Goal: Task Accomplishment & Management: Use online tool/utility

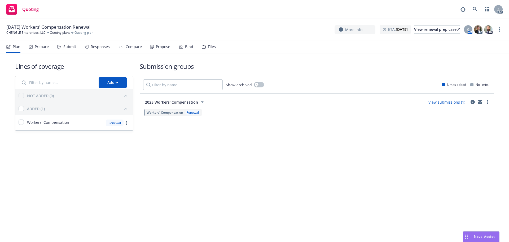
click at [63, 46] on div "Submit" at bounding box center [69, 47] width 13 height 4
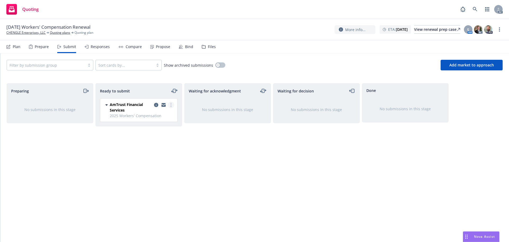
click at [173, 105] on link "more" at bounding box center [171, 105] width 6 height 6
click at [160, 124] on span "Log acknowledgement" at bounding box center [147, 126] width 52 height 5
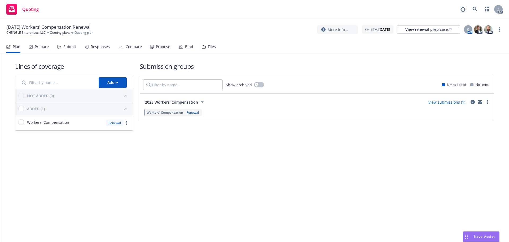
click at [157, 152] on div "Lines of coverage Add NOT ADDED (0) ADDED (1) Workers' Compensation Renewal Sub…" at bounding box center [254, 103] width 509 height 101
click at [65, 47] on div "Submit" at bounding box center [69, 47] width 13 height 4
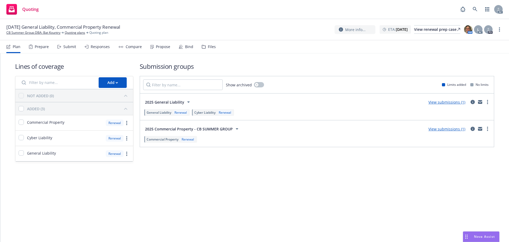
click at [60, 46] on icon at bounding box center [60, 47] width 1 height 2
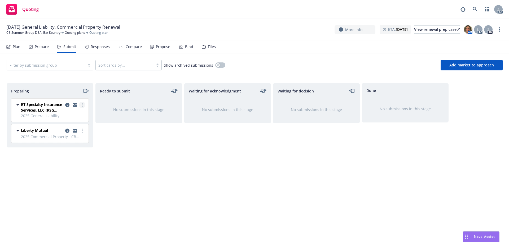
click at [84, 105] on link "more" at bounding box center [82, 105] width 6 height 6
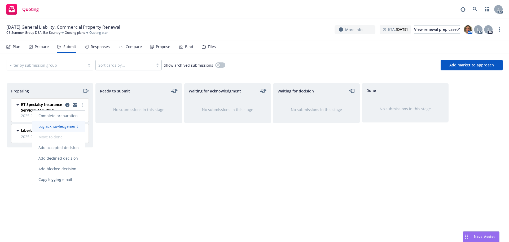
click at [68, 123] on link "Log acknowledgement" at bounding box center [58, 126] width 53 height 11
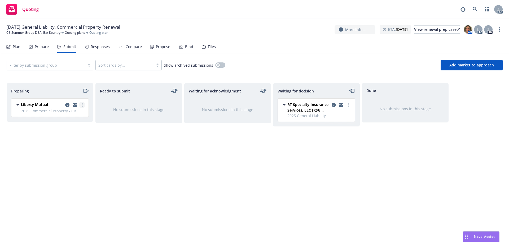
click at [82, 102] on link "more" at bounding box center [82, 105] width 6 height 6
click at [71, 123] on link "Log acknowledgement" at bounding box center [58, 126] width 53 height 11
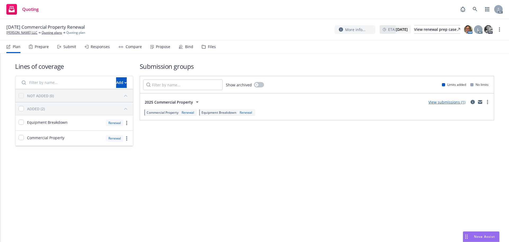
click at [62, 44] on div "Submit" at bounding box center [66, 46] width 19 height 13
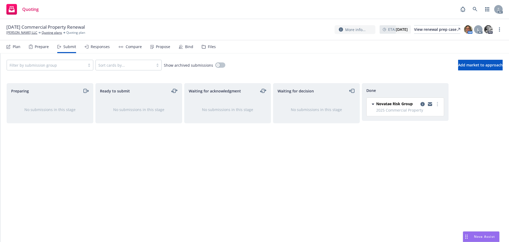
click at [103, 46] on div "Responses" at bounding box center [100, 47] width 19 height 4
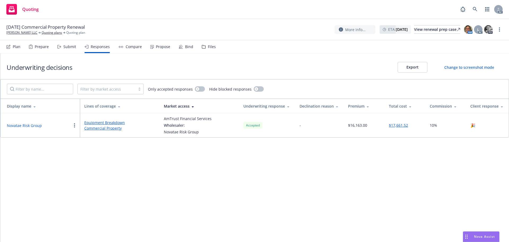
click at [23, 125] on button "Novatae Risk Group" at bounding box center [24, 126] width 35 height 6
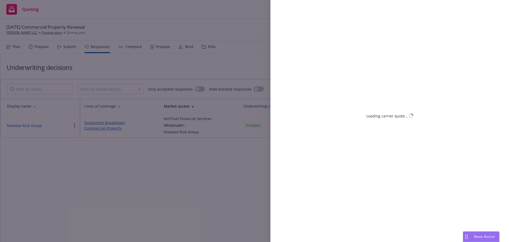
select select "CA"
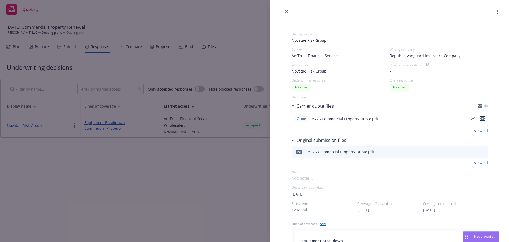
click at [481, 118] on icon "preview file" at bounding box center [483, 119] width 5 height 4
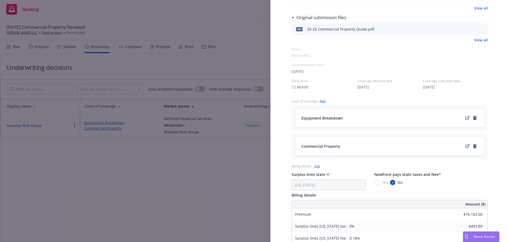
scroll to position [101, 0]
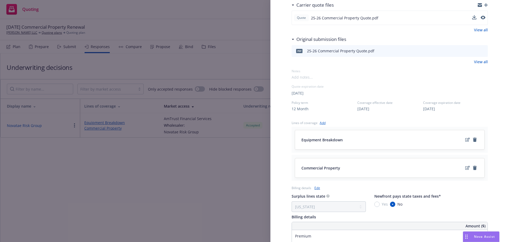
click at [210, 198] on div "Display Name Novatae Risk Group Carrier AmTrust Financial Services Writing comp…" at bounding box center [254, 121] width 509 height 242
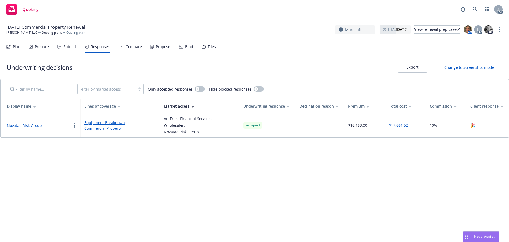
click at [163, 47] on div "Propose" at bounding box center [163, 47] width 14 height 4
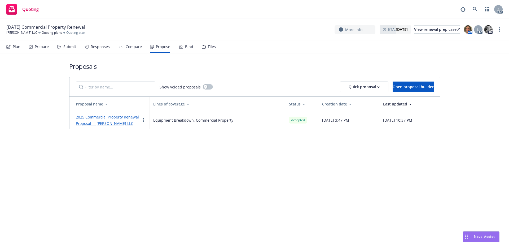
click at [104, 117] on link "2025 Commercial Property Renewal Proposal Krenz LLC" at bounding box center [107, 119] width 63 height 11
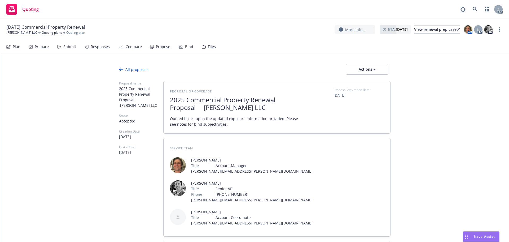
click at [130, 68] on div "All proposals" at bounding box center [133, 70] width 29 height 6
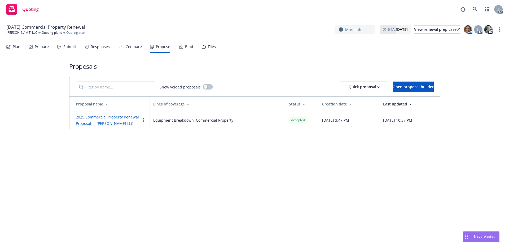
click at [71, 47] on div "Submit" at bounding box center [69, 47] width 13 height 4
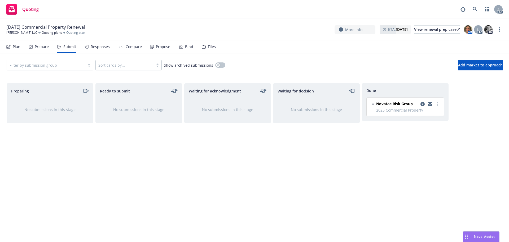
click at [101, 45] on div "Responses" at bounding box center [100, 47] width 19 height 4
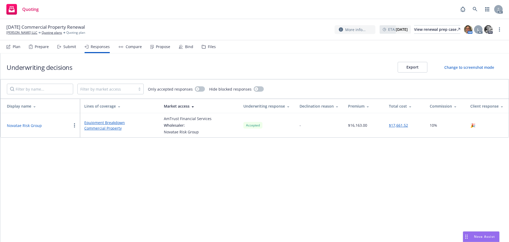
click at [141, 44] on div "Plan Prepare Submit Responses Compare Propose Bind Files" at bounding box center [111, 46] width 210 height 13
click at [161, 45] on div "Propose" at bounding box center [163, 47] width 14 height 4
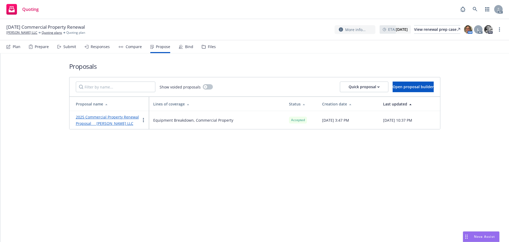
click at [102, 48] on div "Responses" at bounding box center [100, 47] width 19 height 4
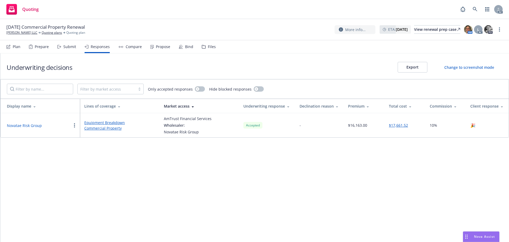
click at [159, 46] on div "Propose" at bounding box center [163, 47] width 14 height 4
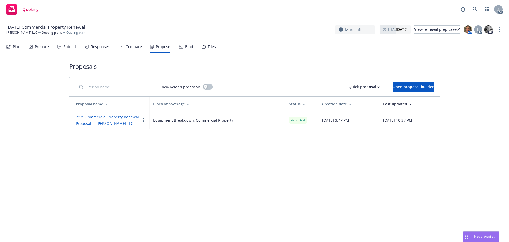
click at [100, 48] on div "Responses" at bounding box center [100, 47] width 19 height 4
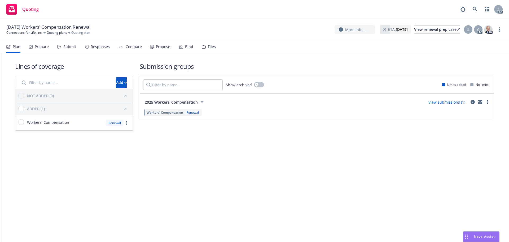
click at [65, 47] on div "Submit" at bounding box center [69, 47] width 13 height 4
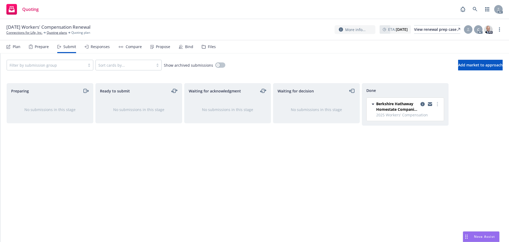
click at [107, 47] on div "Responses" at bounding box center [100, 47] width 19 height 4
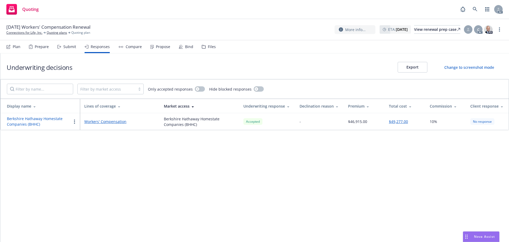
click at [36, 119] on button "Berkshire Hathaway Homestate Companies (BHHC)" at bounding box center [39, 121] width 64 height 11
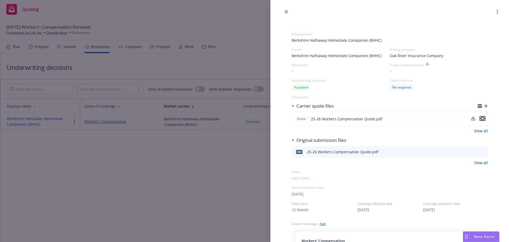
click at [481, 118] on icon "preview file" at bounding box center [483, 118] width 5 height 4
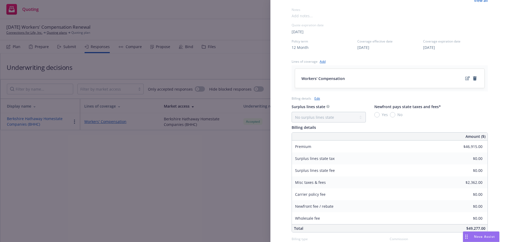
scroll to position [106, 0]
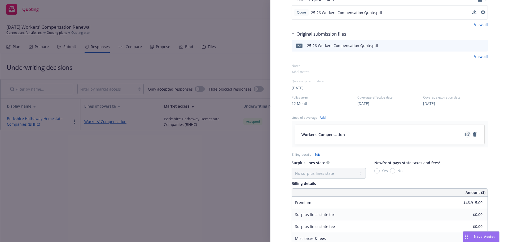
click at [466, 134] on icon "edit" at bounding box center [468, 134] width 5 height 4
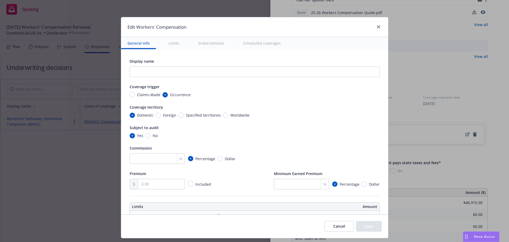
click at [260, 44] on button "Scheduled coverages" at bounding box center [262, 43] width 50 height 12
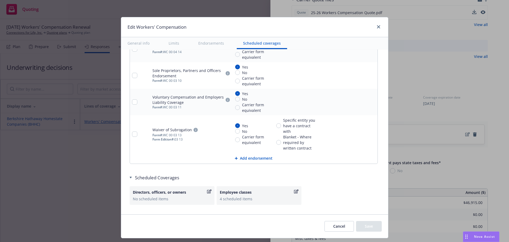
scroll to position [622, 0]
click at [235, 193] on div "Employee classes" at bounding box center [256, 191] width 73 height 6
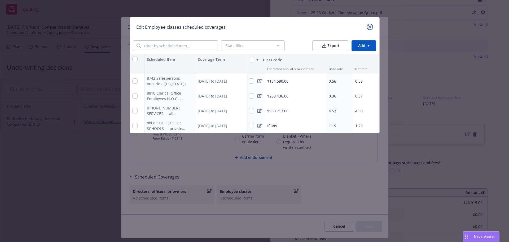
click at [370, 29] on link "close" at bounding box center [370, 27] width 6 height 6
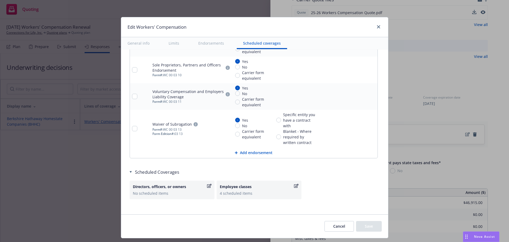
scroll to position [630, 0]
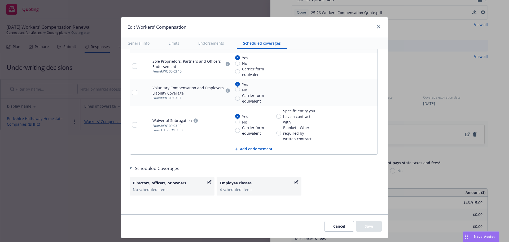
click at [407, 97] on div "Edit Workers' Compensation General info Limits Endorsements Scheduled coverages…" at bounding box center [254, 121] width 509 height 242
click at [378, 25] on icon "close" at bounding box center [378, 26] width 3 height 3
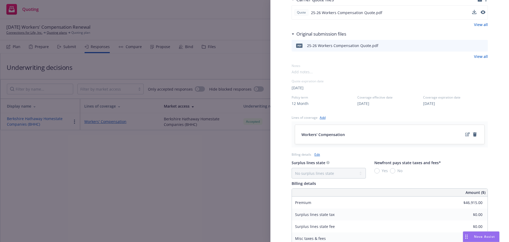
scroll to position [193, 0]
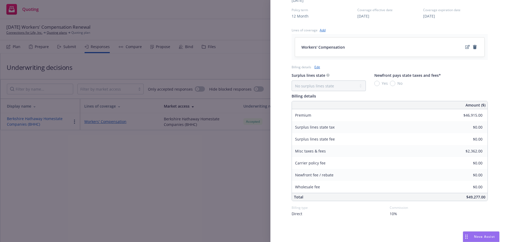
click at [152, 181] on div "Display Name Berkshire Hathaway Homestate Companies (BHHC) Carrier Berkshire Ha…" at bounding box center [254, 121] width 509 height 242
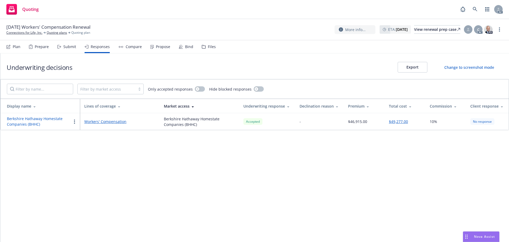
click at [165, 48] on div "Propose" at bounding box center [163, 47] width 14 height 4
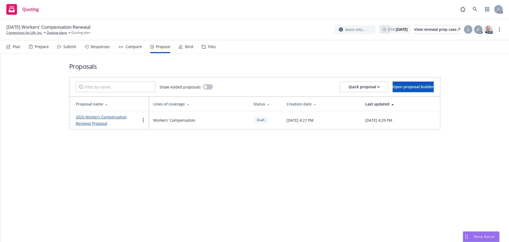
click at [109, 118] on link "2025 Workers Compensation Renewal Proposal" at bounding box center [101, 119] width 51 height 11
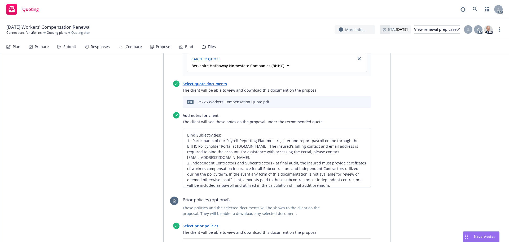
scroll to position [265, 0]
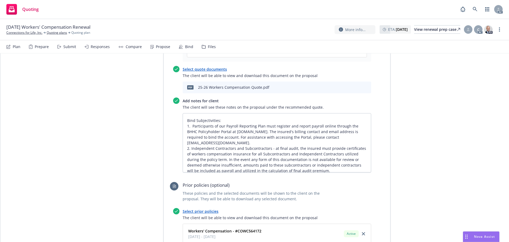
type textarea "x"
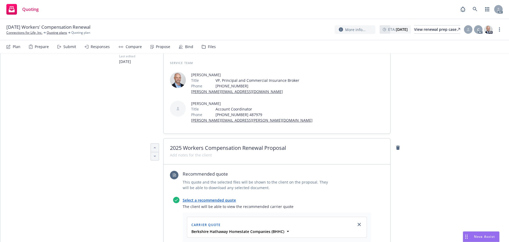
scroll to position [0, 0]
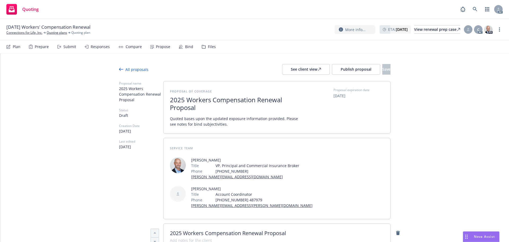
click at [135, 70] on div "All proposals" at bounding box center [133, 70] width 29 height 6
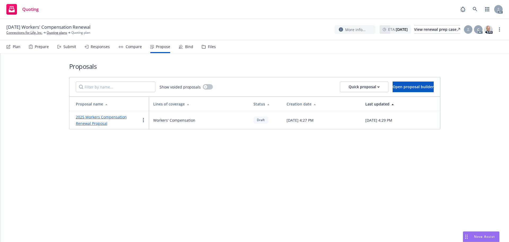
click at [97, 48] on div "Responses" at bounding box center [100, 47] width 19 height 4
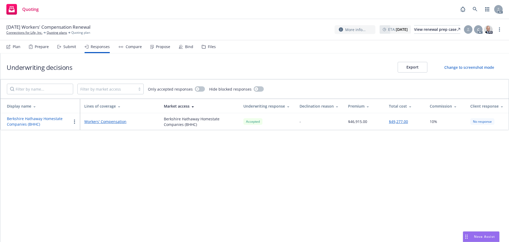
click at [33, 123] on button "Berkshire Hathaway Homestate Companies (BHHC)" at bounding box center [39, 121] width 64 height 11
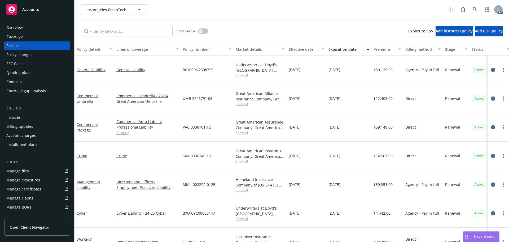
click at [480, 232] on div "Nova Assist" at bounding box center [482, 236] width 36 height 10
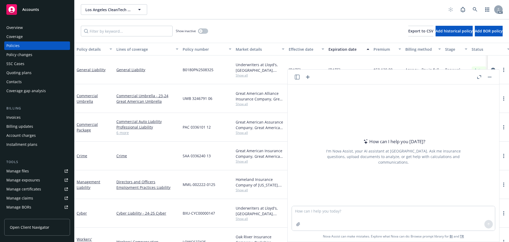
click at [478, 77] on icon "button" at bounding box center [480, 77] width 4 height 4
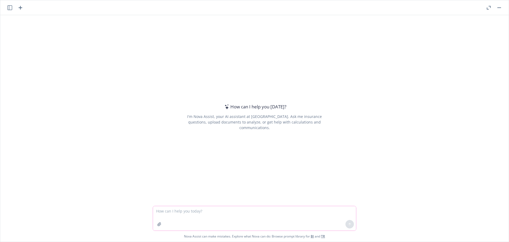
click at [159, 224] on icon "button" at bounding box center [159, 223] width 3 height 3
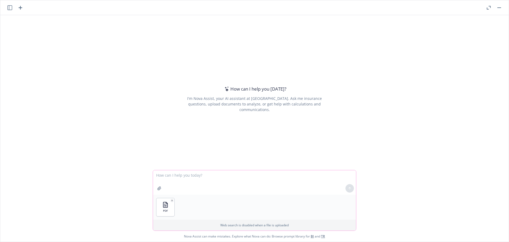
click at [174, 175] on textarea at bounding box center [254, 182] width 203 height 24
type textarea "please help find out subjectivities needed"
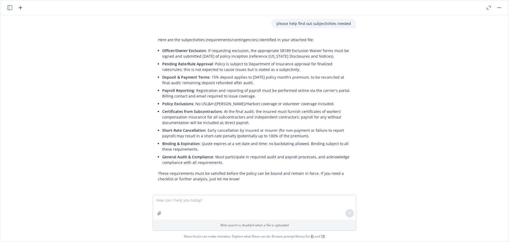
scroll to position [20, 0]
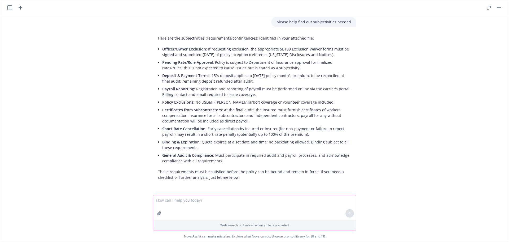
click at [157, 213] on icon "button" at bounding box center [159, 213] width 4 height 4
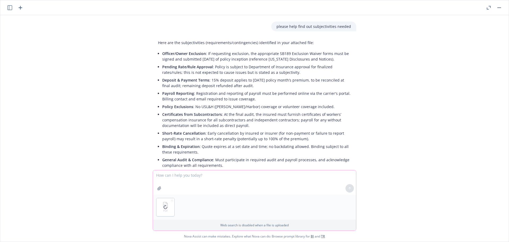
scroll to position [0, 0]
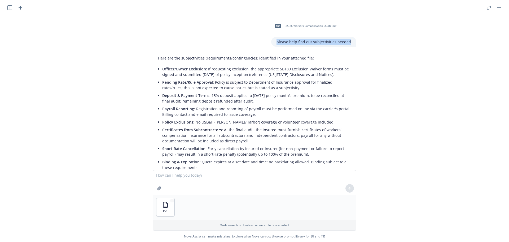
drag, startPoint x: 347, startPoint y: 41, endPoint x: 263, endPoint y: 39, distance: 84.1
click at [263, 39] on div "pdf 25-26 Workers Compensation Quote.pdf please help find out subjectivities ne…" at bounding box center [255, 32] width 212 height 27
copy p "please help find out subjectivities needed"
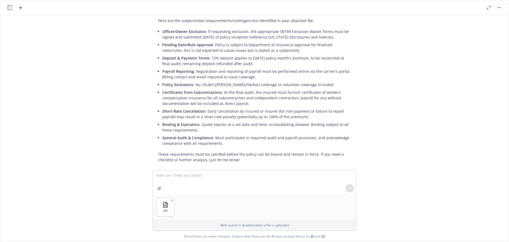
scroll to position [45, 0]
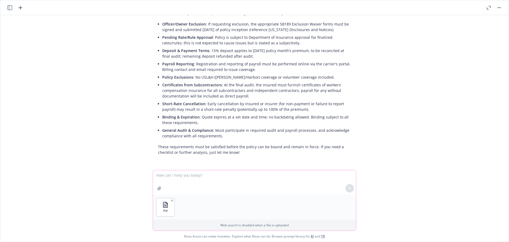
click at [224, 182] on textarea at bounding box center [254, 182] width 203 height 24
paste textarea "please help find out subjectivities needed"
type textarea "please help find out subjectivities needed"
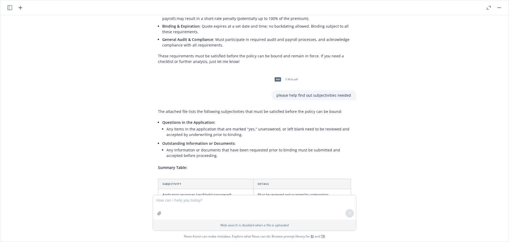
scroll to position [181, 0]
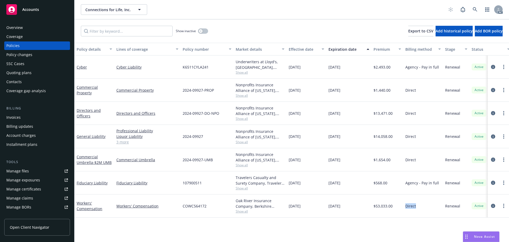
drag, startPoint x: 404, startPoint y: 205, endPoint x: 426, endPoint y: 205, distance: 22.6
click at [425, 205] on div "Workers' Compensation Workers' Compensation COWC564172 Oak River Insurance Comp…" at bounding box center [331, 205] width 512 height 23
click at [432, 213] on div "Direct" at bounding box center [424, 205] width 40 height 23
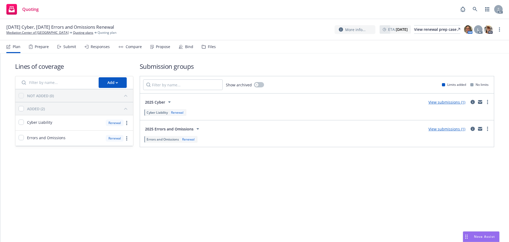
click at [70, 46] on div "Submit" at bounding box center [69, 47] width 13 height 4
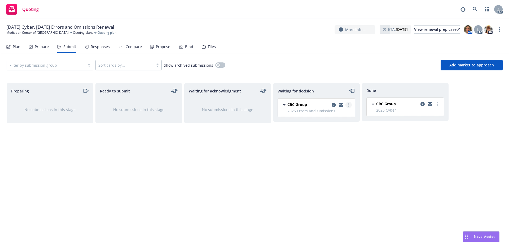
click at [350, 102] on link "more" at bounding box center [349, 105] width 6 height 6
click at [317, 137] on span "Add accepted decision" at bounding box center [325, 136] width 53 height 5
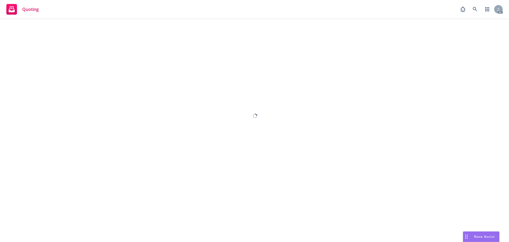
select select "12"
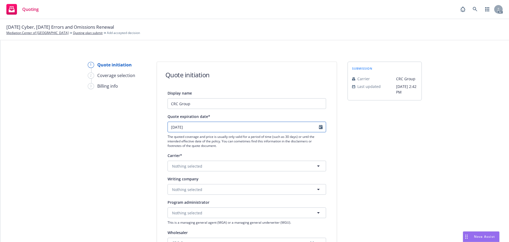
select select "9"
click at [317, 127] on input "[DATE]" at bounding box center [243, 127] width 151 height 10
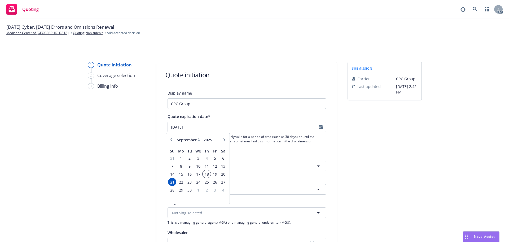
click at [210, 176] on span "18" at bounding box center [206, 174] width 7 height 7
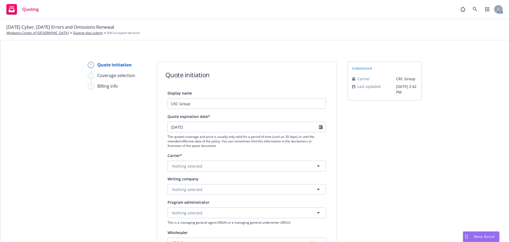
type input "18/9/2025"
click at [186, 189] on span "Nothing selected" at bounding box center [187, 190] width 30 height 6
paste input "NOT_ALLOWED"
type input "NOT_ALLOWED"
drag, startPoint x: 210, startPoint y: 186, endPoint x: 153, endPoint y: 187, distance: 57.6
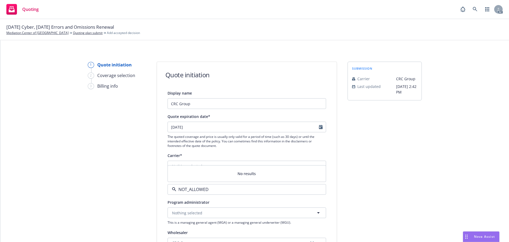
click at [149, 189] on div "1 Quote initiation 2 Coverage selection 3 Billing info Quote initiation Display…" at bounding box center [255, 240] width 496 height 356
click at [182, 185] on button "Nothing selected" at bounding box center [247, 189] width 159 height 11
paste input "Scottsdale Indemnity"
type input "Scottsdale Indemnity"
click at [193, 171] on strong "Scottsdale Indemnity Company" at bounding box center [202, 168] width 57 height 5
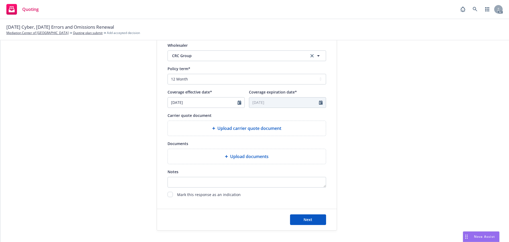
scroll to position [212, 0]
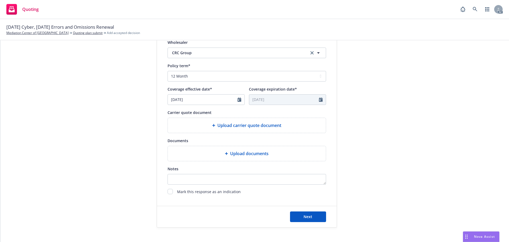
click at [255, 125] on span "Upload carrier quote document" at bounding box center [250, 125] width 64 height 6
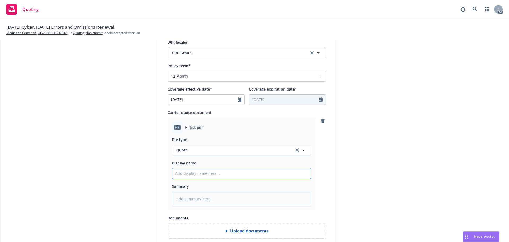
click at [185, 171] on input "Display name" at bounding box center [241, 173] width 139 height 10
type input "25-26 Errors and Omissions with Cyber Quote"
drag, startPoint x: 242, startPoint y: 172, endPoint x: 223, endPoint y: 175, distance: 19.0
click at [223, 175] on input "25-26 Errors and Omissions with Cyber Quote" at bounding box center [241, 173] width 139 height 10
type textarea "x"
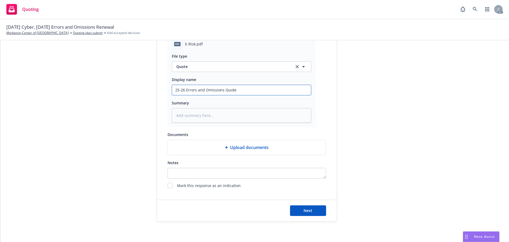
scroll to position [296, 0]
type input "25-26 Errors and Omissions Quote"
click at [295, 208] on button "Next" at bounding box center [308, 209] width 36 height 11
type textarea "x"
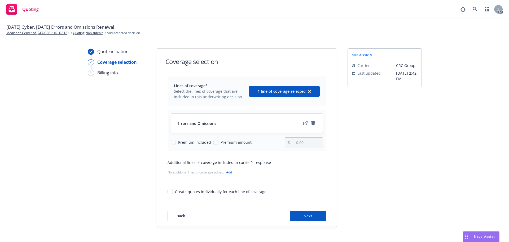
scroll to position [19, 0]
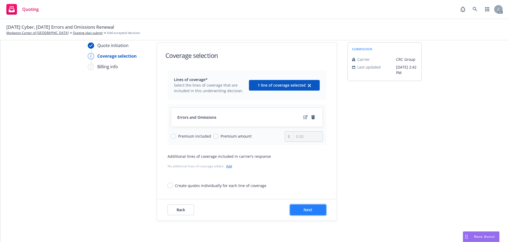
click at [311, 210] on button "Next" at bounding box center [308, 209] width 36 height 11
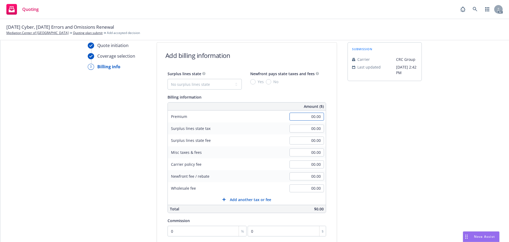
click at [299, 119] on input "00.00" at bounding box center [307, 117] width 34 height 8
type input "3,780.00"
click at [393, 111] on div "submission Carrier CRC Group Last updated 6/27, 2:42 PM" at bounding box center [385, 177] width 74 height 271
click at [293, 189] on input "00.00" at bounding box center [307, 188] width 34 height 8
type input "100.00"
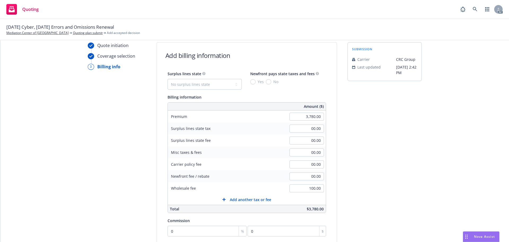
click at [416, 145] on div "submission Carrier CRC Group Last updated 6/27, 2:42 PM" at bounding box center [385, 177] width 74 height 271
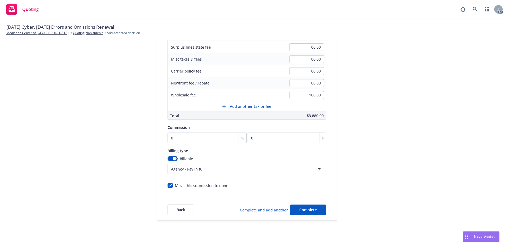
scroll to position [27, 0]
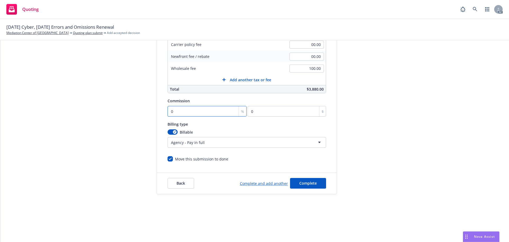
click at [196, 106] on input "0" at bounding box center [207, 111] width 79 height 11
type input "1"
type input "37.8"
type input "10"
type input "378"
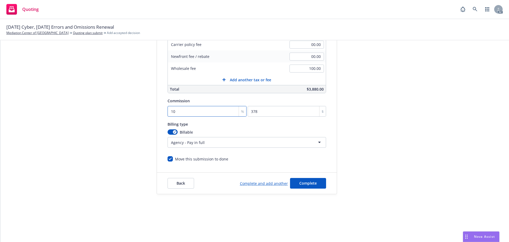
type input "10"
click at [385, 105] on div "submission Carrier CRC Group Last updated 6/27, 2:42 PM" at bounding box center [385, 58] width 74 height 271
click at [304, 183] on span "Complete" at bounding box center [309, 182] width 18 height 5
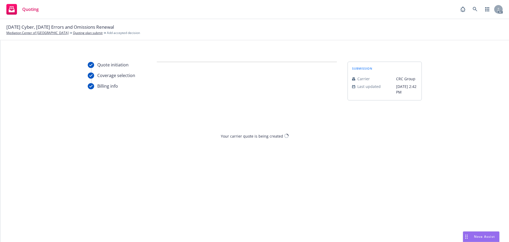
scroll to position [0, 0]
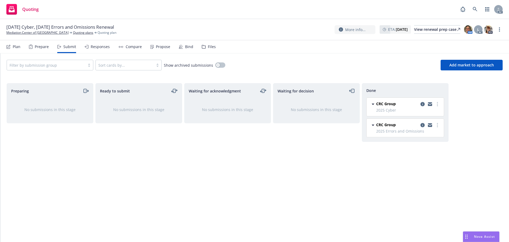
click at [156, 46] on div "Propose" at bounding box center [163, 47] width 14 height 4
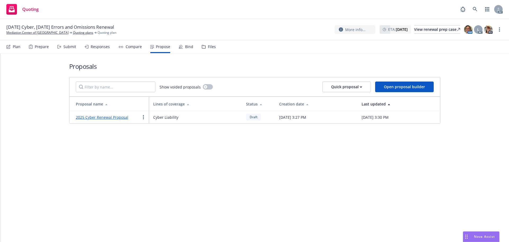
click at [117, 116] on link "2025 Cyber Renewal Proposal" at bounding box center [102, 117] width 53 height 5
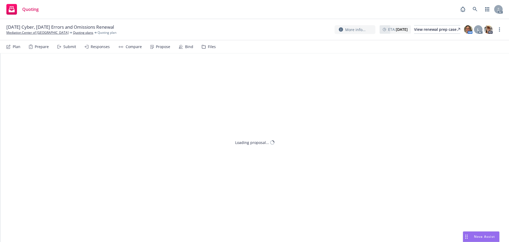
type textarea "x"
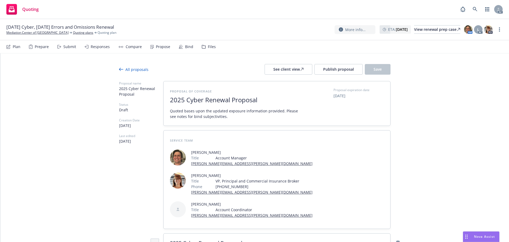
click at [202, 101] on span "2025 Cyber Renewal Proposal" at bounding box center [235, 100] width 130 height 8
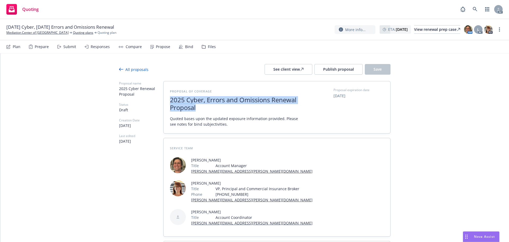
drag, startPoint x: 202, startPoint y: 109, endPoint x: 156, endPoint y: 99, distance: 46.9
copy span "2025 Cyber, Errors and Omissions Renewal Proposal"
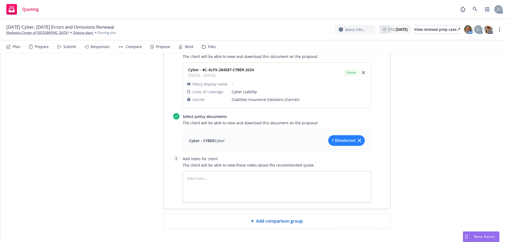
scroll to position [435, 0]
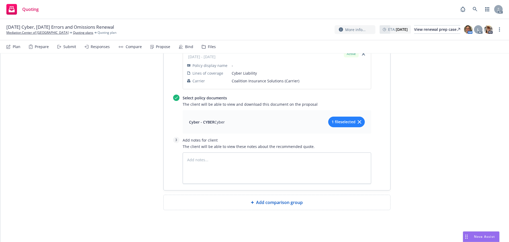
click at [281, 200] on span "Add comparison group" at bounding box center [279, 202] width 47 height 6
type textarea "x"
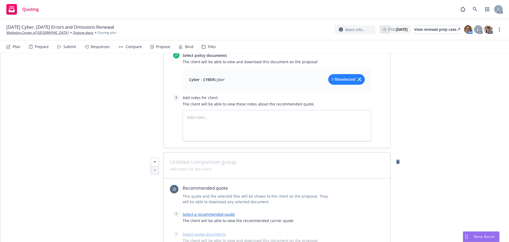
scroll to position [514, 0]
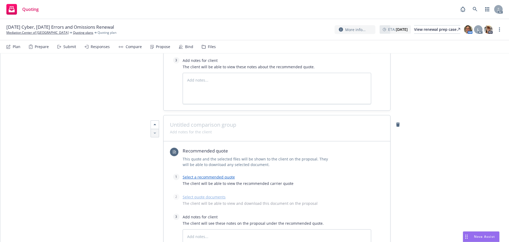
click at [188, 124] on span at bounding box center [277, 125] width 214 height 6
paste span
drag, startPoint x: 205, startPoint y: 124, endPoint x: 185, endPoint y: 124, distance: 19.6
click at [185, 124] on span "2025 Cyber, Errors and Omissions Renewal Proposal" at bounding box center [247, 124] width 154 height 9
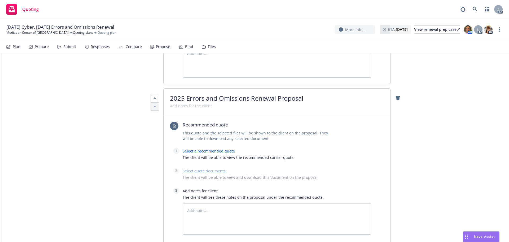
click at [207, 150] on link "Select a recommended quote" at bounding box center [209, 150] width 52 height 5
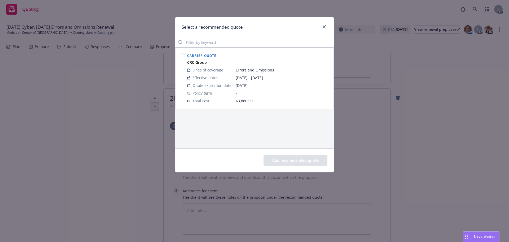
click at [183, 56] on circle at bounding box center [182, 55] width 5 height 5
click at [300, 162] on button "Add recommended quote" at bounding box center [296, 160] width 64 height 11
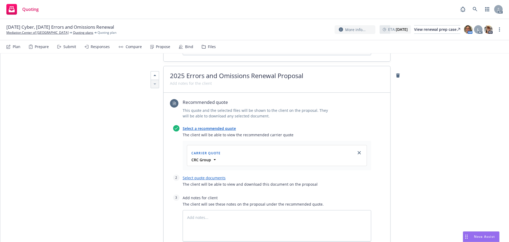
scroll to position [594, 0]
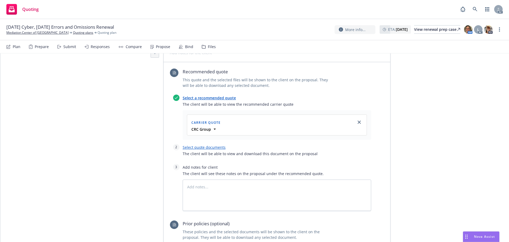
click at [191, 147] on link "Select quote documents" at bounding box center [204, 147] width 43 height 5
type textarea "x"
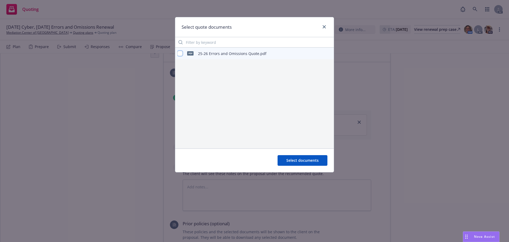
click at [181, 53] on input "checkbox" at bounding box center [180, 53] width 5 height 5
checkbox input "true"
click at [277, 156] on div "Select documents" at bounding box center [254, 160] width 159 height 24
click at [280, 158] on button "Select documents" at bounding box center [303, 160] width 50 height 11
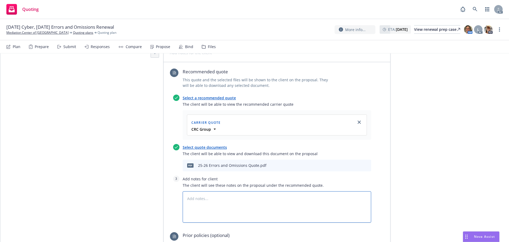
click at [200, 196] on textarea at bounding box center [277, 206] width 189 height 31
type textarea "x"
type textarea "B"
type textarea "x"
type textarea "Bi"
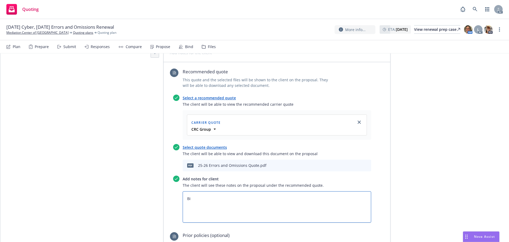
type textarea "x"
type textarea "Bin"
type textarea "x"
type textarea "Bind"
type textarea "x"
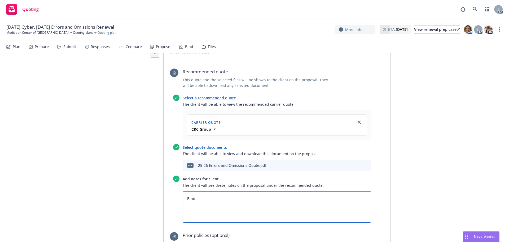
type textarea "Bind"
type textarea "x"
type textarea "Bind SU"
type textarea "x"
type textarea "Bind SUb"
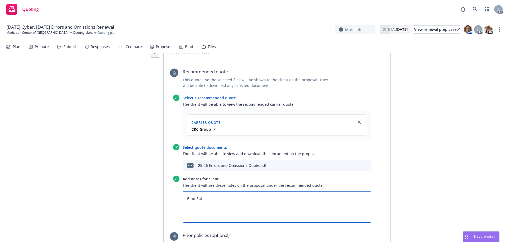
type textarea "x"
type textarea "Bind SUbj"
type textarea "x"
type textarea "Bind SUb"
type textarea "x"
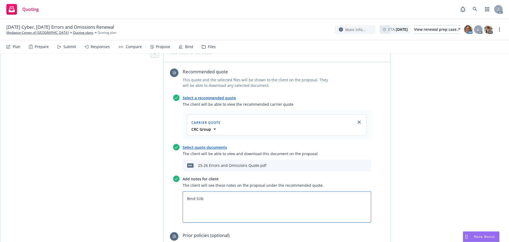
type textarea "Bind SU"
type textarea "x"
type textarea "Bind S"
type textarea "x"
type textarea "Bind Su"
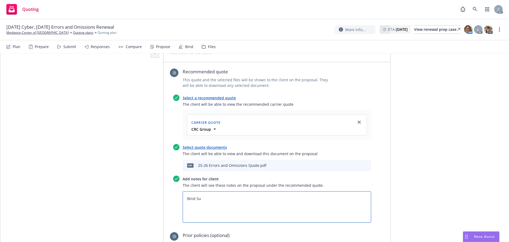
type textarea "x"
type textarea "Bind Sub"
type textarea "x"
type textarea "Bind Subj"
type textarea "x"
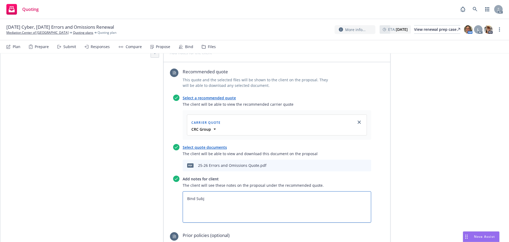
type textarea "Bind Subje"
type textarea "x"
type textarea "Bind Subjec"
type textarea "x"
type textarea "Bind Subject"
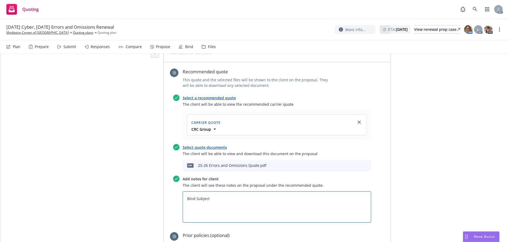
type textarea "x"
type textarea "Bind Subjecti"
type textarea "x"
type textarea "Bind Subjectiv"
type textarea "x"
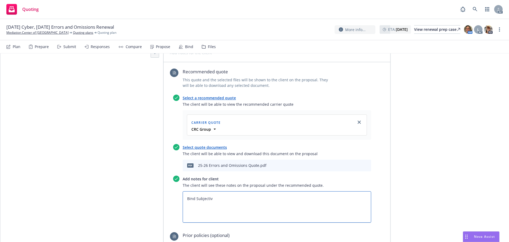
type textarea "Bind Subjectivi"
type textarea "x"
type textarea "Bind Subjectivit"
type textarea "x"
type textarea "Bind Subjectiviti"
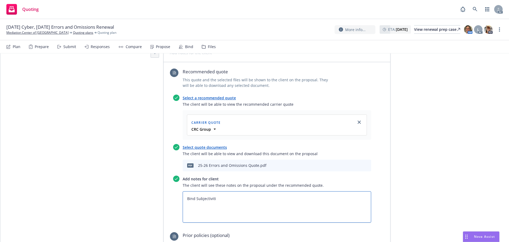
type textarea "x"
type textarea "Bind Subjectivitie"
type textarea "x"
type textarea "Bind Subjectivities"
type textarea "x"
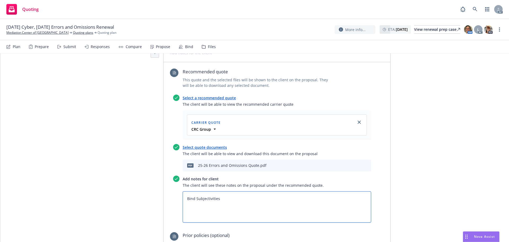
type textarea "Bind Subjectivities:"
type textarea "x"
type textarea "Bind Subjectivities:"
type textarea "x"
type textarea "Bind Subjectivities: 1"
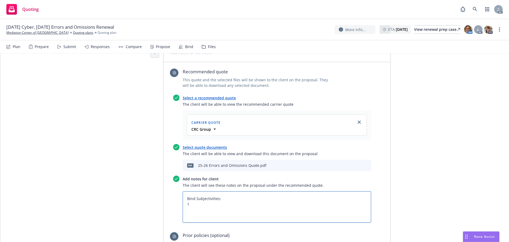
type textarea "x"
type textarea "Bind Subjectivities: 1."
type textarea "x"
type textarea "Bind Subjectivities: 1."
type textarea "x"
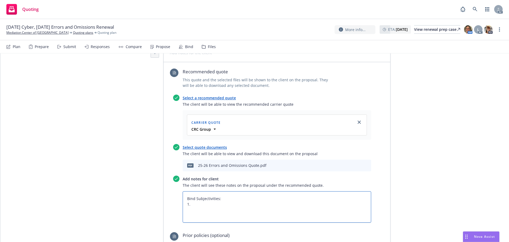
type textarea "Bind Subjectivities: 1. Q"
type textarea "x"
type textarea "Bind Subjectivities: 1. Qu"
type textarea "x"
type textarea "Bind Subjectivities: 1. Que"
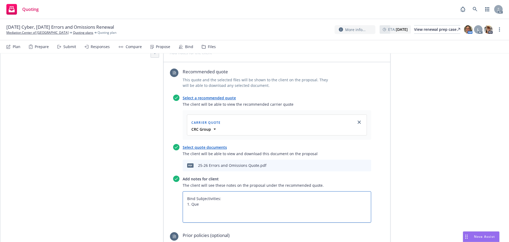
type textarea "x"
type textarea "Bind Subjectivities: 1. Ques"
type textarea "x"
type textarea "Bind Subjectivities: 1. Questi"
type textarea "x"
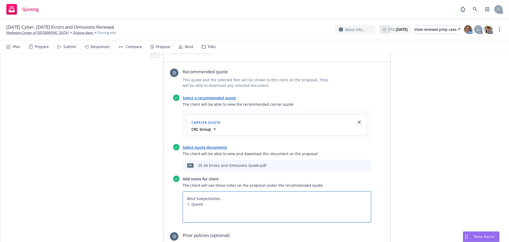
type textarea "Bind Subjectivities: 1. Questio"
type textarea "x"
type textarea "Bind Subjectivities: 1. Question"
type textarea "x"
type textarea "Bind Subjectivities: 1. Questions"
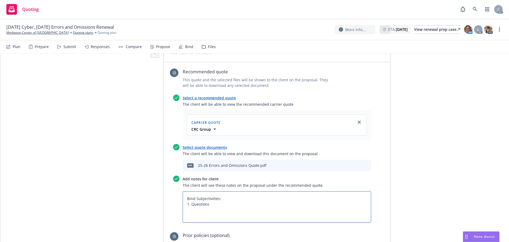
type textarea "x"
type textarea "Bind Subjectivities: 1. Questions"
type textarea "x"
type textarea "Bind Subjectivities: 1. Questions 7"
type textarea "x"
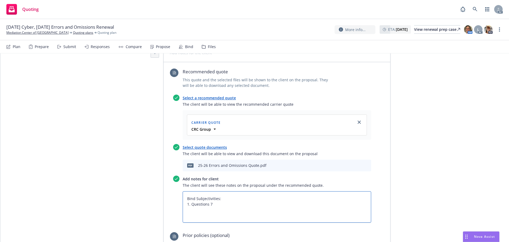
type textarea "Bind Subjectivities: 1. Questions 7"
type textarea "x"
type textarea "Bind Subjectivities: 1. Questions 7 -"
type textarea "x"
type textarea "Bind Subjectivities: 1. Questions 7 -"
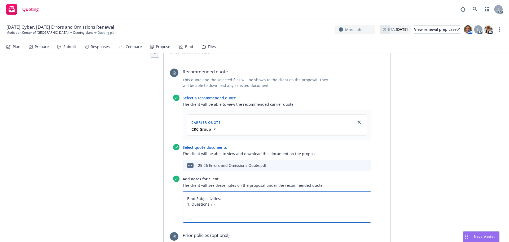
type textarea "x"
type textarea "Bind Subjectivities: 1. Questions 7 - 1"
type textarea "x"
type textarea "Bind Subjectivities: 1. Questions 7 - 18"
type textarea "x"
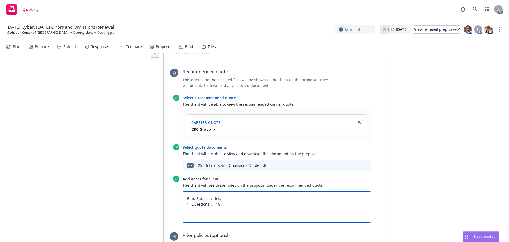
type textarea "Bind Subjectivities: 1. Questions 7 - 18"
type textarea "x"
type textarea "Bind Subjectivities: 1. Questions 7 - 18 o"
type textarea "x"
type textarea "Bind Subjectivities: 1. Questions 7 - 18 of"
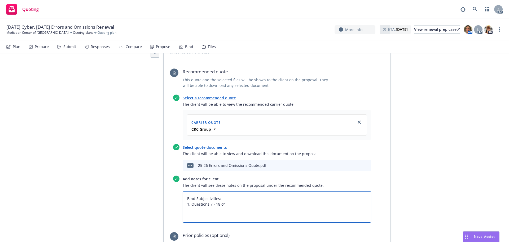
type textarea "x"
type textarea "Bind Subjectivities: 1. Questions 7 - 18 of"
type textarea "x"
type textarea "Bind Subjectivities: 1. Questions 7 - 18 of t"
type textarea "x"
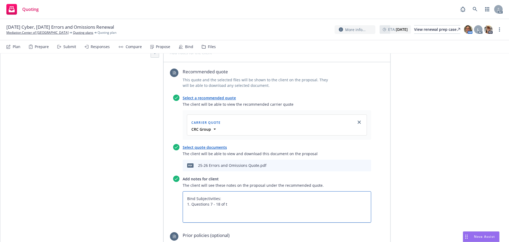
type textarea "Bind Subjectivities: 1. Questions 7 - 18 of th"
type textarea "x"
type textarea "Bind Subjectivities: 1. Questions 7 - 18 of the"
type textarea "x"
type textarea "Bind Subjectivities: 1. Questions 7 - 18 of the"
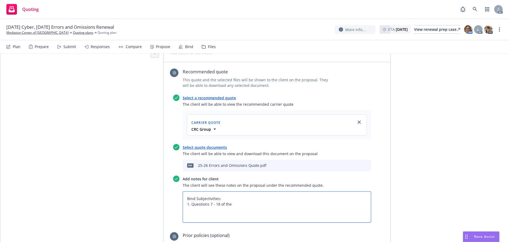
type textarea "x"
type textarea "Bind Subjectivities: 1. Questions 7 - 18 of the M"
type textarea "x"
type textarea "Bind Subjectivities: 1. Questions 7 - 18 of the MP"
type textarea "x"
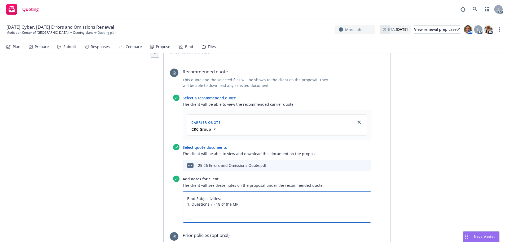
type textarea "Bind Subjectivities: 1. Questions 7 - 18 of the MPS"
type textarea "x"
type textarea "Bind Subjectivities: 1. Questions 7 - 18 of the MPS"
type textarea "x"
type textarea "Bind Subjectivities: 1. Questions 7 - 18 of the MPS c"
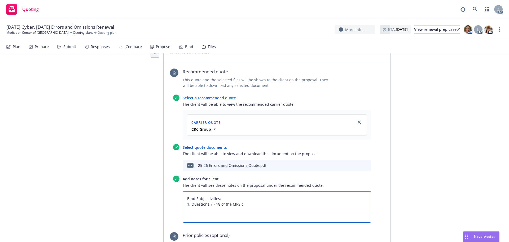
type textarea "x"
type textarea "Bind Subjectivities: 1. Questions 7 - 18 of the MPS co"
type textarea "x"
type textarea "Bind Subjectivities: 1. Questions 7 - 18 of the MPS cove"
type textarea "x"
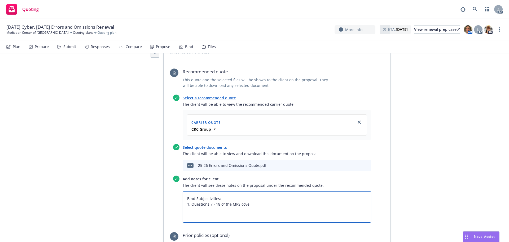
type textarea "Bind Subjectivities: 1. Questions 7 - 18 of the MPS cover"
type textarea "x"
type textarea "Bind Subjectivities: 1. Questions 7 - 18 of the MPS covera"
type textarea "x"
type textarea "Bind Subjectivities: 1. Questions 7 - 18 of the MPS coverag"
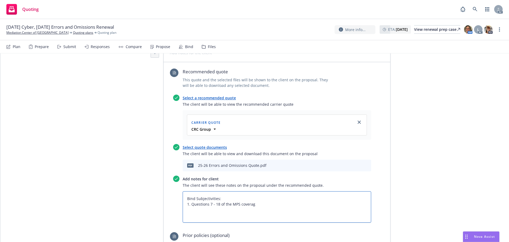
type textarea "x"
type textarea "Bind Subjectivities: 1. Questions 7 - 18 of the MPS coverage"
type textarea "x"
type textarea "Bind Subjectivities: 1. Questions 7 - 18 of the MPS coverage"
type textarea "x"
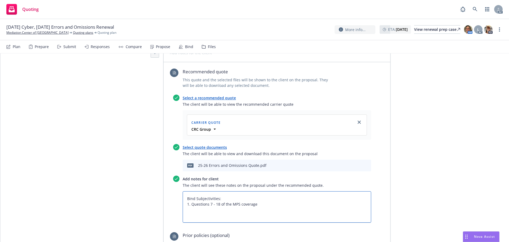
type textarea "Bind Subjectivities: 1. Questions 7 - 18 of the MPS coverage s"
type textarea "x"
type textarea "Bind Subjectivities: 1. Questions 7 - 18 of the MPS coverage se"
type textarea "x"
type textarea "Bind Subjectivities: 1. Questions 7 - 18 of the MPS coverage sec"
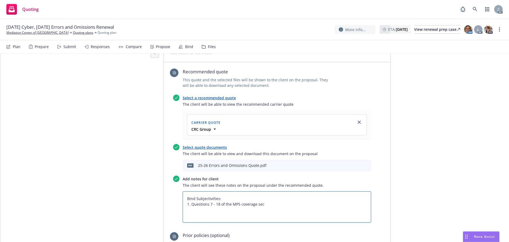
type textarea "x"
type textarea "Bind Subjectivities: 1. Questions 7 - 18 of the MPS coverage sect"
type textarea "x"
type textarea "Bind Subjectivities: 1. Questions 7 - 18 of the MPS coverage secti"
type textarea "x"
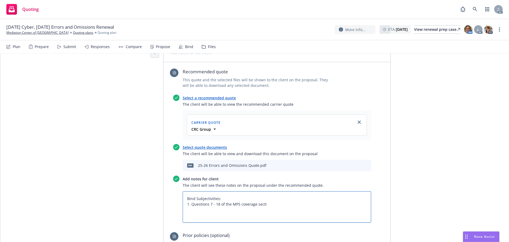
type textarea "Bind Subjectivities: 1. Questions 7 - 18 of the MPS coverage sectio"
type textarea "x"
type textarea "Bind Subjectivities: 1. Questions 7 - 18 of the MPS coverage section"
type textarea "x"
type textarea "Bind Subjectivities: 1. Questions 7 - 18 of the MPS coverage section"
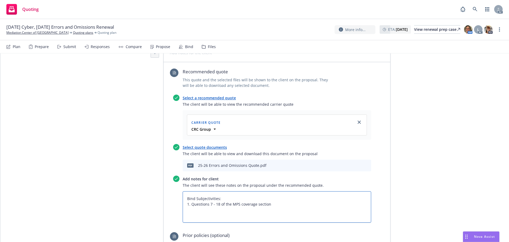
type textarea "x"
type textarea "Bind Subjectivities: 1. Questions 7 - 18 of the MPS coverage section o"
type textarea "x"
type textarea "Bind Subjectivities: 1. Questions 7 - 18 of the MPS coverage section of"
type textarea "x"
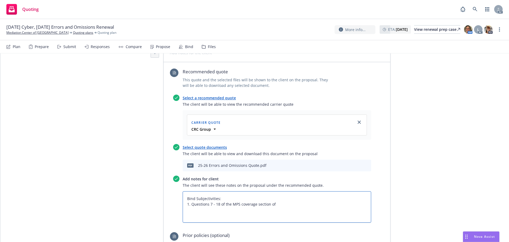
type textarea "Bind Subjectivities: 1. Questions 7 - 18 of the MPS coverage section of"
type textarea "x"
type textarea "Bind Subjectivities: 1. Questions 7 - 18 of the MPS coverage section of t"
type textarea "x"
type textarea "Bind Subjectivities: 1. Questions 7 - 18 of the MPS coverage section of th"
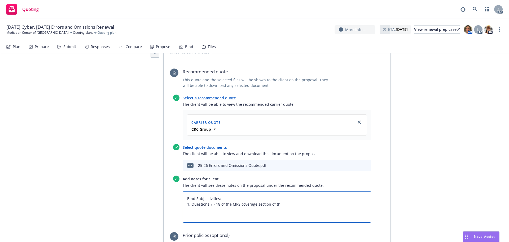
type textarea "x"
type textarea "Bind Subjectivities: 1. Questions 7 - 18 of the MPS coverage section of the"
type textarea "x"
type textarea "Bind Subjectivities: 1. Questions 7 - 18 of the MPS coverage section of the"
type textarea "x"
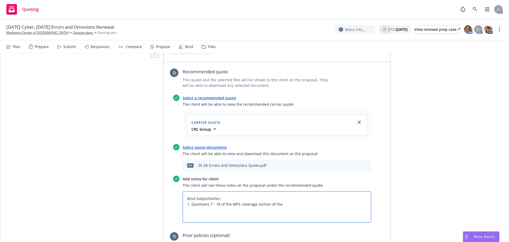
type textarea "Bind Subjectivities: 1. Questions 7 - 18 of the MPS coverage section of the e"
type textarea "x"
type textarea "Bind Subjectivities: 1. Questions 7 - 18 of the MPS coverage section of the er"
type textarea "x"
type textarea "Bind Subjectivities: 1. Questions 7 - 18 of the MPS coverage section of the eri"
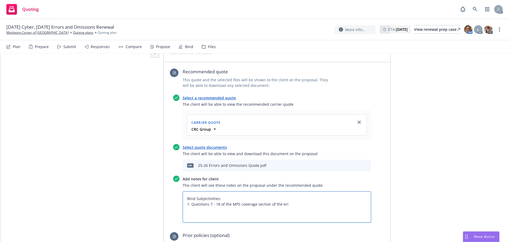
type textarea "x"
type textarea "Bind Subjectivities: 1. Questions 7 - 18 of the MPS coverage section of the eris"
type textarea "x"
type textarea "Bind Subjectivities: 1. Questions 7 - 18 of the MPS coverage section of the eri…"
type textarea "x"
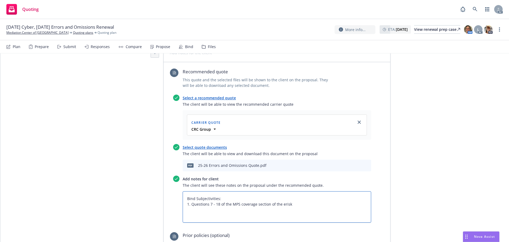
type textarea "Bind Subjectivities: 1. Questions 7 - 18 of the MPS coverage section of the eri…"
type textarea "x"
type textarea "Bind Subjectivities: 1. Questions 7 - 18 of the MPS coverage section of the eri…"
type textarea "x"
type textarea "Bind Subjectivities: 1. Questions 7 - 18 of the MPS coverage section of the eri…"
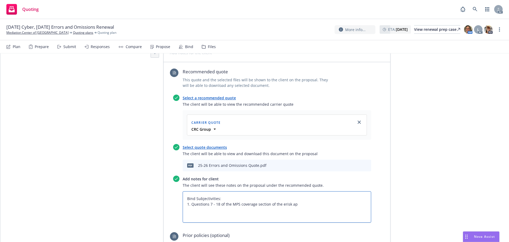
type textarea "x"
type textarea "Bind Subjectivities: 1. Questions 7 - 18 of the MPS coverage section of the eri…"
type textarea "x"
type textarea "Bind Subjectivities: 1. Questions 7 - 18 of the MPS coverage section of the eri…"
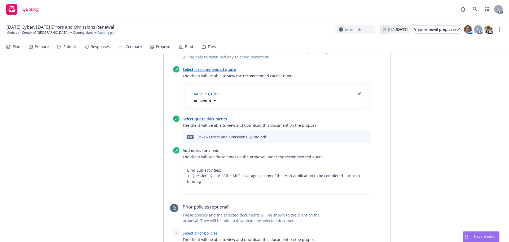
scroll to position [673, 0]
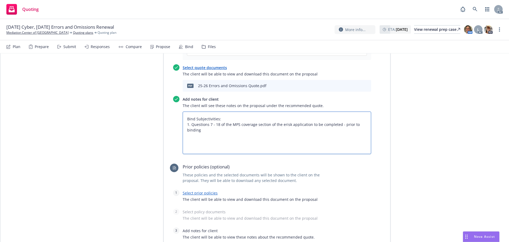
paste textarea "Premium increase is being driven by the new services we added mid-term and the …"
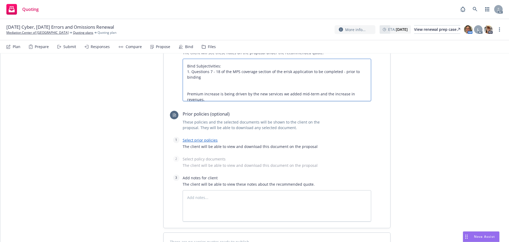
scroll to position [727, 0]
click at [204, 140] on link "Select prior policies" at bounding box center [200, 139] width 35 height 5
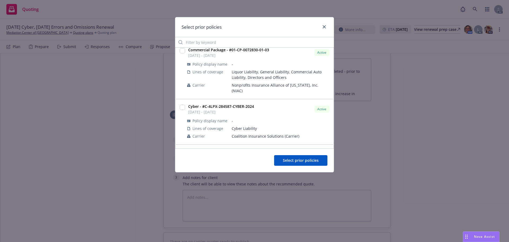
scroll to position [90, 0]
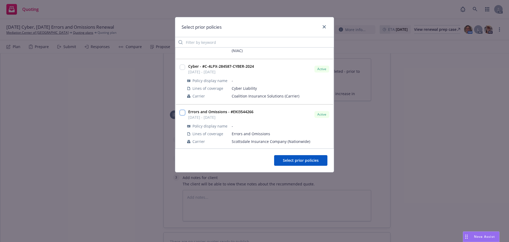
click at [182, 110] on input "checkbox" at bounding box center [182, 112] width 5 height 5
click at [296, 159] on span "Select prior policies" at bounding box center [301, 160] width 36 height 5
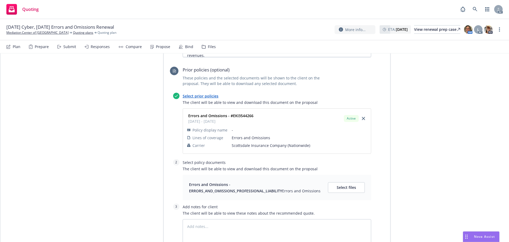
scroll to position [833, 0]
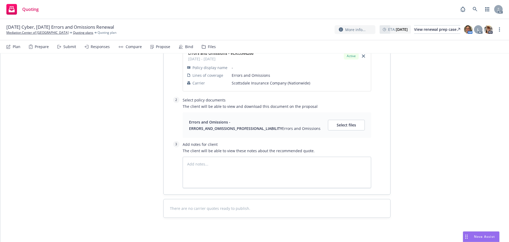
click at [326, 129] on div "Errors and Omissions - ERRORS_AND_OMISSIONS_PROFESSIONAL_LIABILITY Errors and O…" at bounding box center [258, 125] width 139 height 13
click at [328, 128] on button "Select files" at bounding box center [346, 125] width 37 height 11
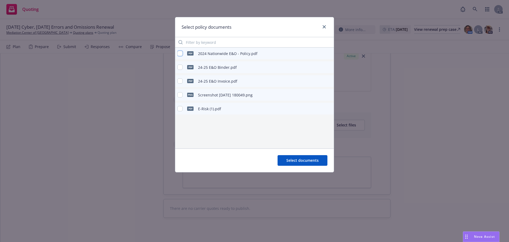
click at [178, 54] on input "checkbox" at bounding box center [180, 53] width 5 height 5
click at [298, 160] on span "Select documents" at bounding box center [303, 160] width 32 height 5
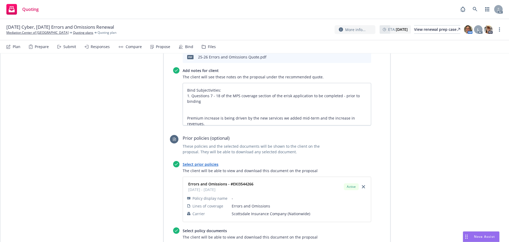
scroll to position [673, 0]
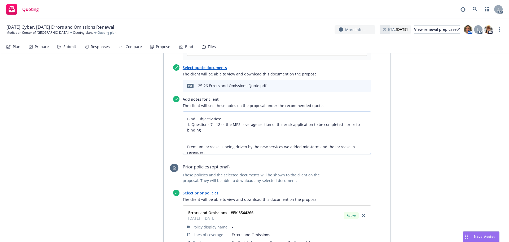
click at [283, 145] on textarea "Bind Subjectivities: 1. Questions 7 - 18 of the MPS coverage section of the eri…" at bounding box center [277, 132] width 189 height 42
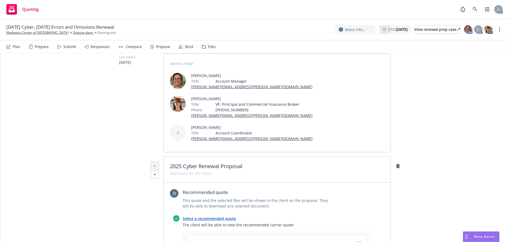
scroll to position [0, 0]
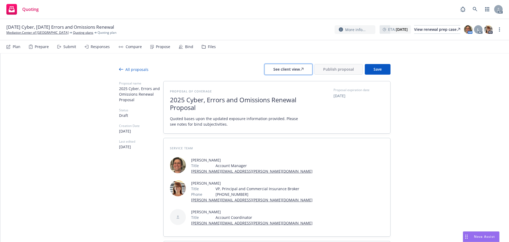
click at [286, 71] on div "See client view" at bounding box center [289, 69] width 30 height 10
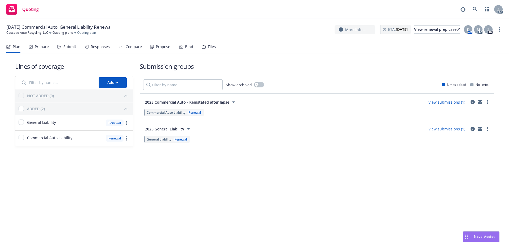
click at [64, 46] on div "Submit" at bounding box center [69, 47] width 13 height 4
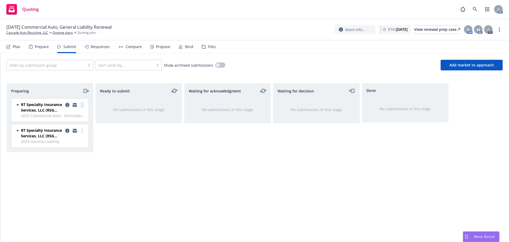
click at [84, 104] on link "more" at bounding box center [82, 105] width 6 height 6
click at [72, 128] on span "Log acknowledgement" at bounding box center [58, 126] width 52 height 5
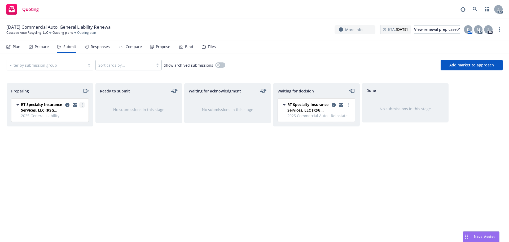
click at [82, 105] on circle "more" at bounding box center [82, 104] width 1 height 1
click at [69, 127] on span "Log acknowledgement" at bounding box center [58, 126] width 52 height 5
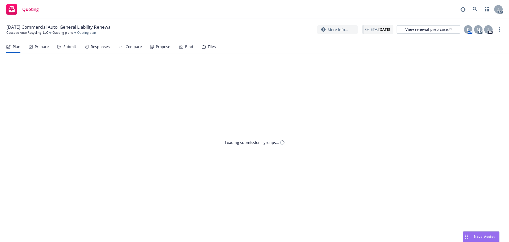
click at [69, 51] on div "Submit" at bounding box center [66, 46] width 19 height 13
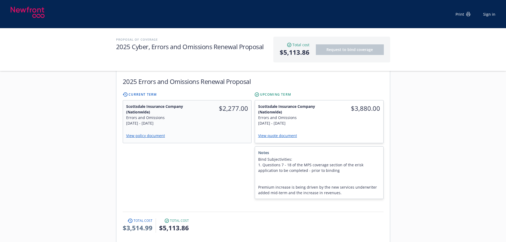
scroll to position [239, 0]
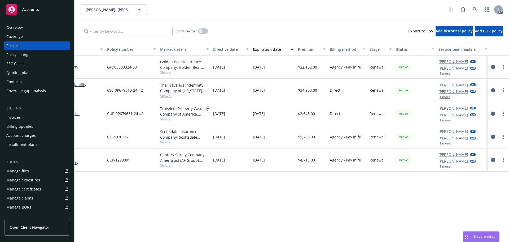
scroll to position [0, 77]
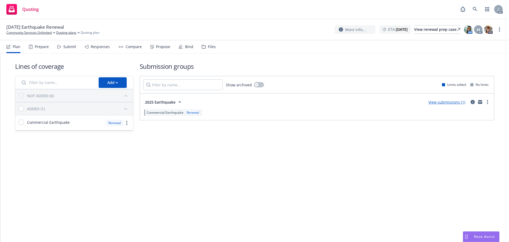
click at [62, 45] on div "Submit" at bounding box center [66, 46] width 19 height 13
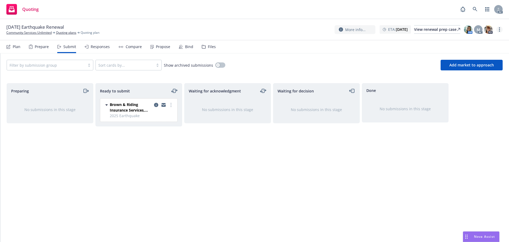
click at [503, 29] on link "more" at bounding box center [500, 29] width 6 height 6
drag, startPoint x: 469, startPoint y: 40, endPoint x: 467, endPoint y: 40, distance: 2.9
click at [469, 40] on link "Copy logging email" at bounding box center [473, 40] width 59 height 11
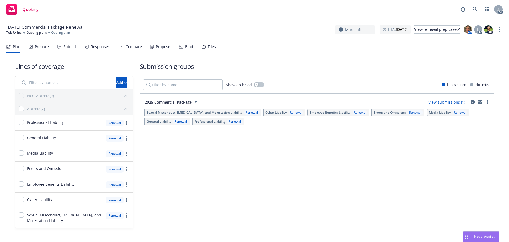
click at [68, 45] on div "Submit" at bounding box center [69, 47] width 13 height 4
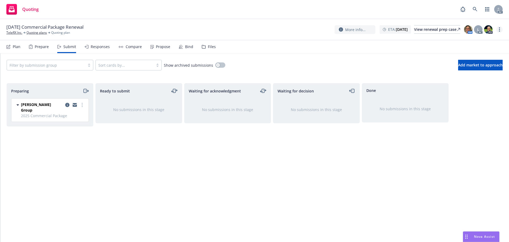
click at [502, 27] on link "more" at bounding box center [500, 29] width 6 height 6
drag, startPoint x: 454, startPoint y: 40, endPoint x: 261, endPoint y: 12, distance: 195.0
click at [453, 40] on link "Copy logging email" at bounding box center [473, 40] width 59 height 11
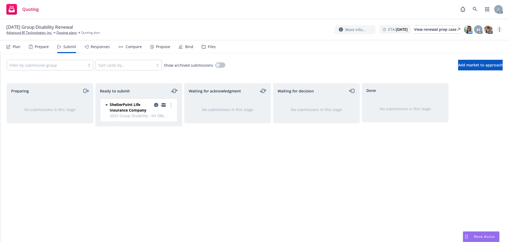
click at [500, 29] on icon "more" at bounding box center [499, 29] width 1 height 4
click at [473, 41] on link "Copy logging email" at bounding box center [473, 40] width 59 height 11
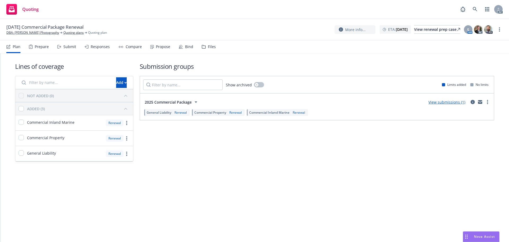
click at [60, 47] on icon at bounding box center [59, 47] width 4 height 4
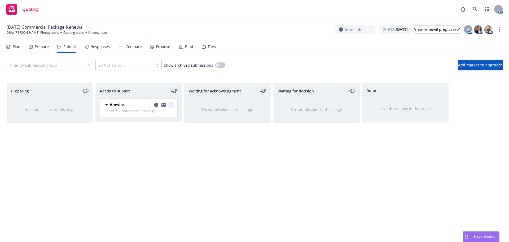
click at [171, 106] on icon "more" at bounding box center [171, 105] width 1 height 4
click at [146, 126] on span "Log acknowledgement" at bounding box center [147, 126] width 52 height 5
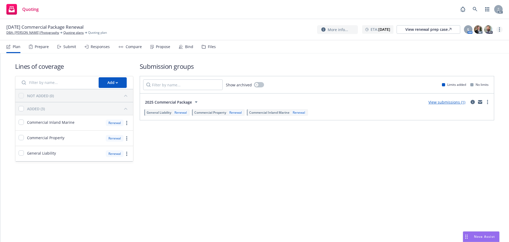
click at [499, 29] on link "more" at bounding box center [500, 29] width 6 height 6
click at [477, 37] on link "Copy logging email" at bounding box center [473, 40] width 59 height 11
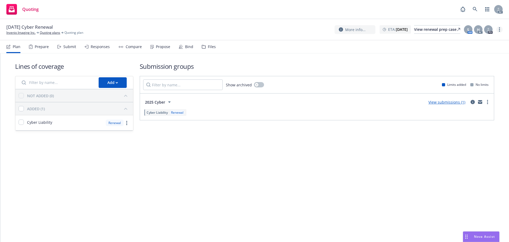
click at [499, 30] on icon "more" at bounding box center [499, 29] width 1 height 4
click at [475, 39] on link "Copy logging email" at bounding box center [473, 40] width 59 height 11
click at [501, 30] on link "more" at bounding box center [500, 29] width 6 height 6
click at [469, 42] on link "Copy logging email" at bounding box center [473, 40] width 59 height 11
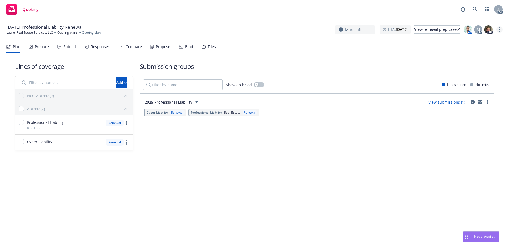
click at [498, 31] on link "more" at bounding box center [500, 29] width 6 height 6
click at [485, 40] on link "Copy logging email" at bounding box center [473, 40] width 59 height 11
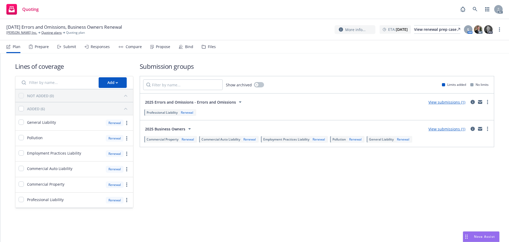
click at [496, 30] on div "More info... ETA : [DATE] View renewal prep case S AM AC PD" at bounding box center [419, 30] width 168 height 10
click at [498, 30] on link "more" at bounding box center [500, 29] width 6 height 6
click at [475, 40] on link "Copy logging email" at bounding box center [473, 40] width 59 height 11
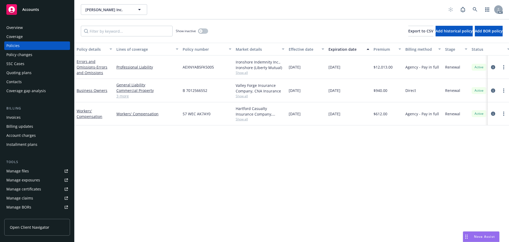
click at [242, 72] on span "Show all" at bounding box center [260, 72] width 49 height 5
click at [228, 159] on div "Policy details Lines of coverage Policy number Market details Effective date Ex…" at bounding box center [292, 142] width 435 height 199
drag, startPoint x: 216, startPoint y: 65, endPoint x: 183, endPoint y: 65, distance: 32.6
click at [183, 65] on div "AEXNYAB5FK5005" at bounding box center [207, 66] width 53 height 23
copy span "AEXNYAB5FK5005"
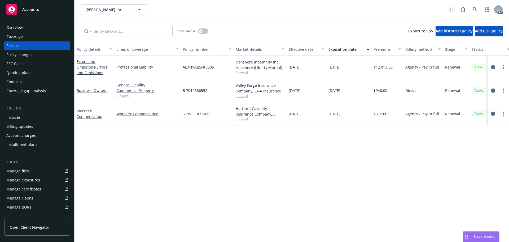
click at [242, 94] on span "Show all" at bounding box center [260, 96] width 49 height 5
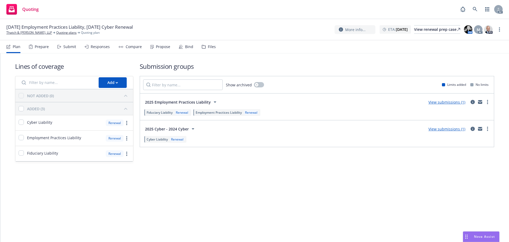
click at [67, 45] on div "Submit" at bounding box center [69, 47] width 13 height 4
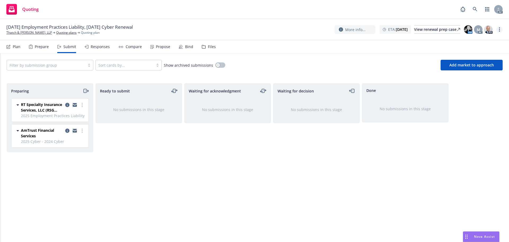
click at [499, 31] on link "more" at bounding box center [500, 29] width 6 height 6
drag, startPoint x: 477, startPoint y: 41, endPoint x: 426, endPoint y: 48, distance: 51.9
click at [477, 41] on link "Copy logging email" at bounding box center [473, 40] width 59 height 11
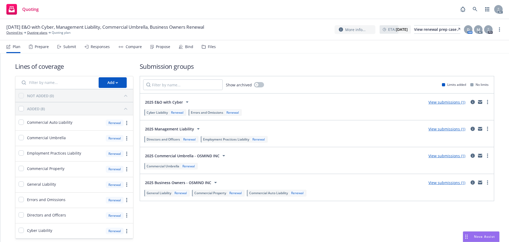
click at [65, 49] on div "Submit" at bounding box center [69, 47] width 13 height 4
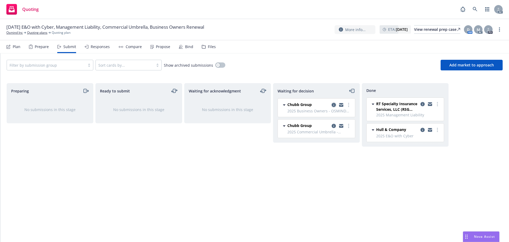
click at [335, 104] on icon "copy logging email" at bounding box center [334, 105] width 4 height 4
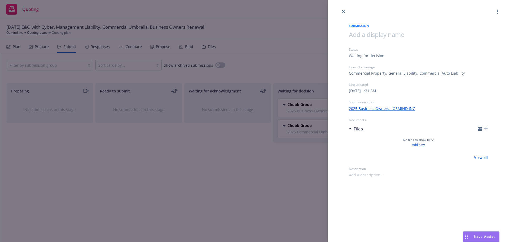
click at [294, 173] on div "Submission Status Waiting for decision Lines of coverage Commercial Property, G…" at bounding box center [254, 121] width 509 height 242
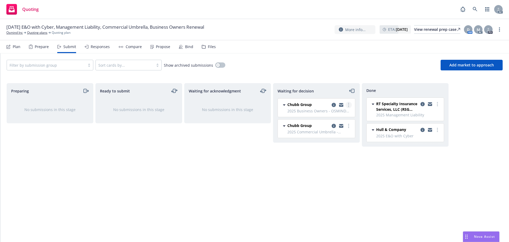
click at [350, 105] on link "more" at bounding box center [349, 105] width 6 height 6
click at [334, 137] on span "Add accepted decision" at bounding box center [325, 136] width 53 height 5
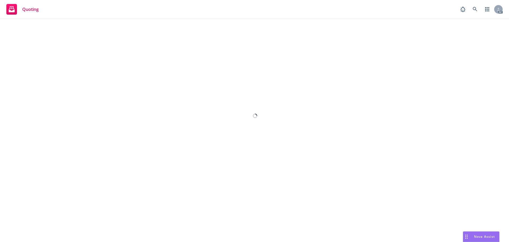
select select "12"
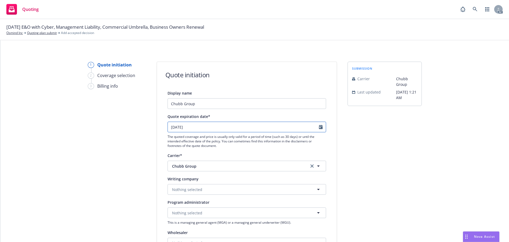
click at [319, 126] on icon "Calendar" at bounding box center [321, 127] width 4 height 4
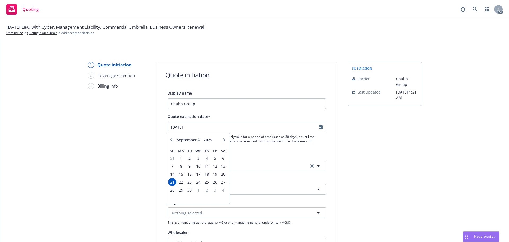
click at [226, 140] on icon "button" at bounding box center [224, 139] width 3 height 3
select select "10"
click at [223, 173] on span "18" at bounding box center [223, 174] width 7 height 7
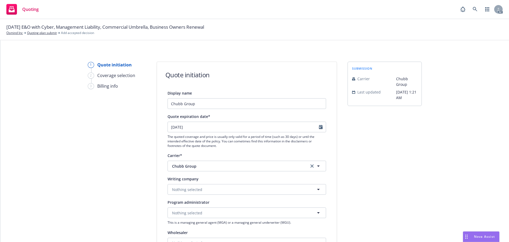
type input "[DATE]"
click at [309, 165] on link "clear selection" at bounding box center [312, 166] width 6 height 6
click at [204, 188] on button "Loading..." at bounding box center [247, 189] width 159 height 11
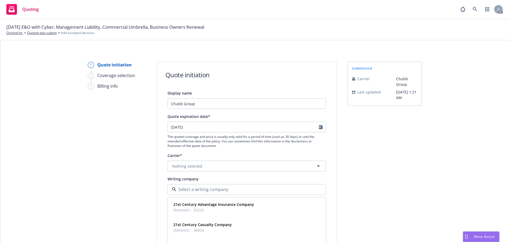
paste input "Hartford Underwriters Insurance Company"
type input "Hartford Underwriters Insurance Company"
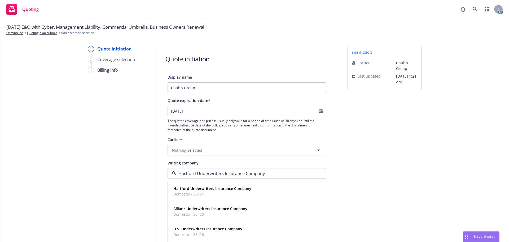
scroll to position [53, 0]
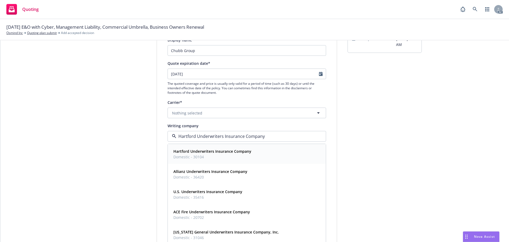
click at [193, 157] on span "Domestic - 30104" at bounding box center [213, 157] width 78 height 6
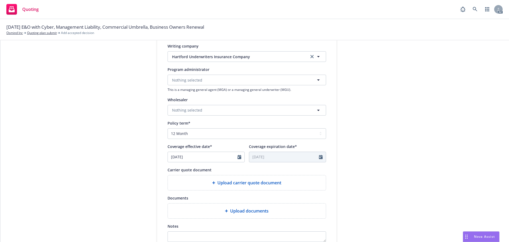
scroll to position [159, 0]
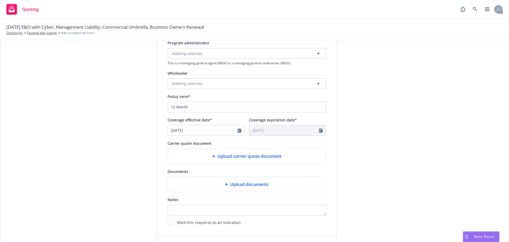
click at [247, 158] on span "Upload carrier quote document" at bounding box center [250, 156] width 64 height 6
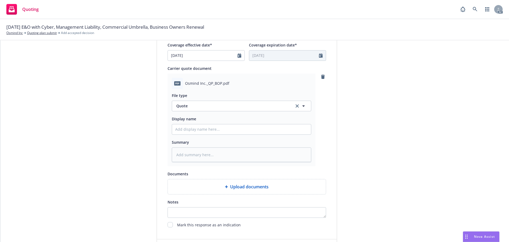
scroll to position [239, 0]
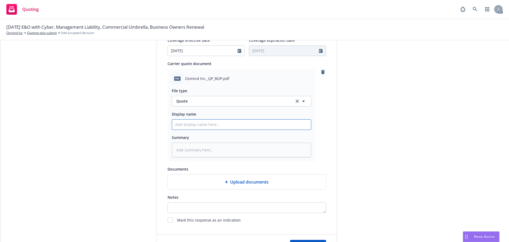
click at [191, 128] on input "Display name" at bounding box center [241, 124] width 139 height 10
type textarea "x"
type input "2"
type textarea "x"
type input "25"
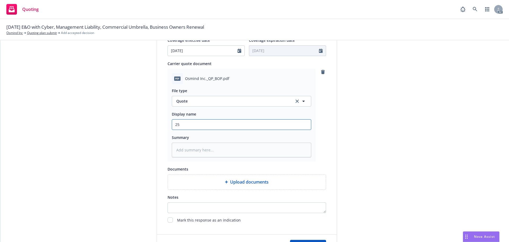
type textarea "x"
type input "25-"
type textarea "x"
type input "25-2"
type textarea "x"
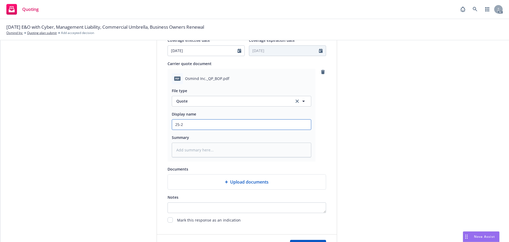
type input "25-26"
type textarea "x"
type input "25-26"
type textarea "x"
type input "25-26 Business Owners Quote"
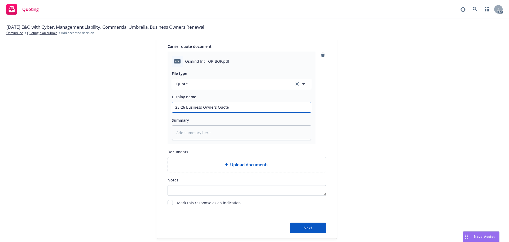
scroll to position [265, 0]
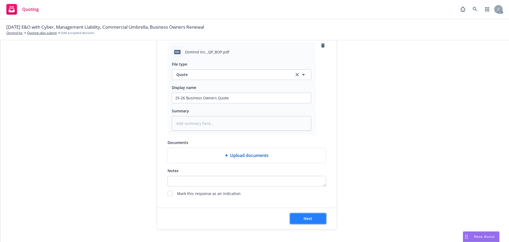
click at [304, 218] on span "Next" at bounding box center [308, 218] width 9 height 5
type textarea "x"
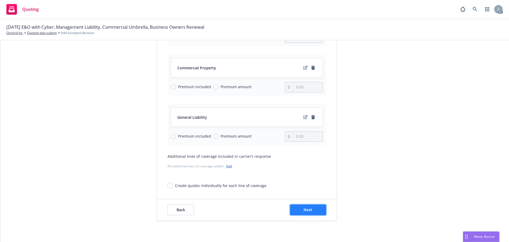
click at [313, 210] on button "Next" at bounding box center [308, 209] width 36 height 11
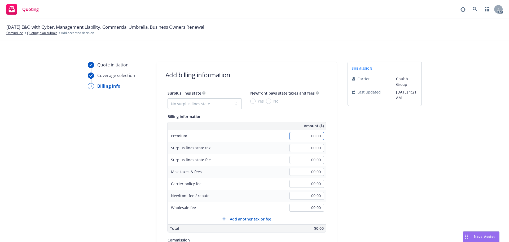
click at [295, 133] on input "00.00" at bounding box center [307, 136] width 34 height 8
click at [358, 135] on div "submission Carrier Chubb Group Last updated [DATE] 1:21 AM" at bounding box center [385, 197] width 74 height 271
click at [382, 133] on div "submission Carrier Chubb Group Last updated [DATE] 1:21 AM" at bounding box center [385, 197] width 74 height 271
click at [310, 135] on input "1,706.00" at bounding box center [307, 136] width 34 height 8
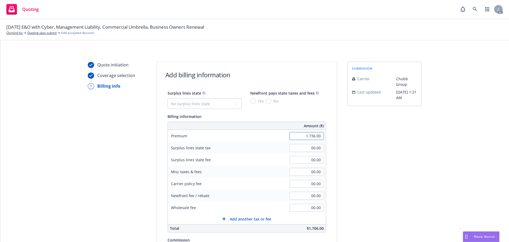
type input "1,736.00"
click at [421, 140] on div "Quote initiation Coverage selection 3 Billing info Add billing information Surp…" at bounding box center [255, 197] width 496 height 271
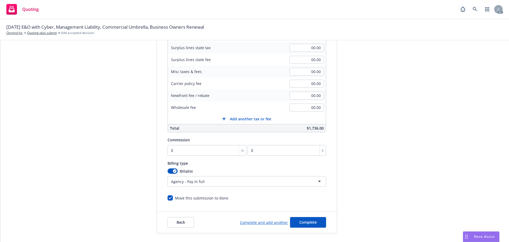
scroll to position [106, 0]
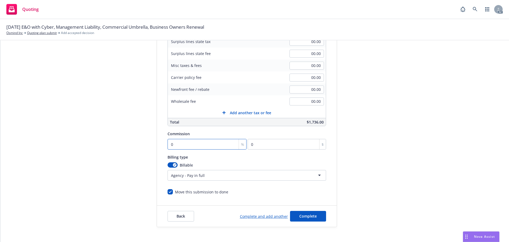
click at [188, 148] on input "0" at bounding box center [207, 144] width 79 height 11
type input "1"
type input "17.36"
type input "15"
type input "260.4"
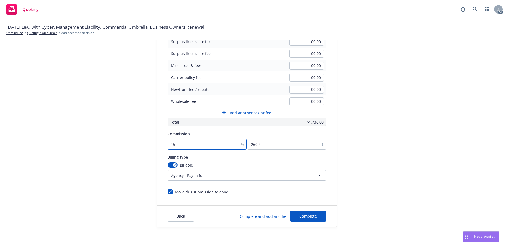
type input "15"
click at [424, 131] on div "Quote initiation Coverage selection 3 Billing info Add billing information Surp…" at bounding box center [255, 90] width 496 height 271
click at [238, 183] on div "Surplus lines state No surplus lines state [US_STATE] [US_STATE] [US_STATE] [US…" at bounding box center [247, 89] width 159 height 211
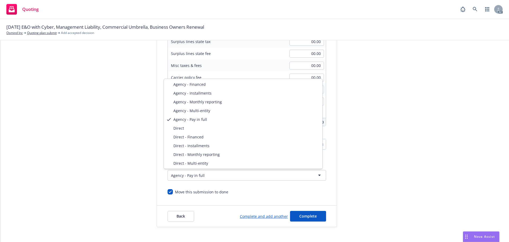
click at [239, 178] on html "Quoting AC [DATE] E&O with Cyber, Management Liability, Commercial Umbrella, Bu…" at bounding box center [254, 121] width 509 height 242
select select "DIRECT"
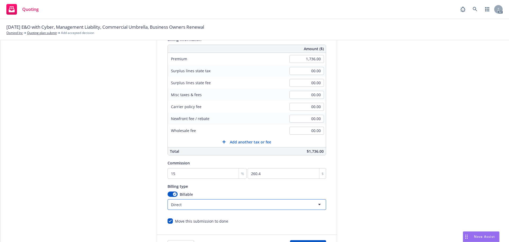
scroll to position [113, 0]
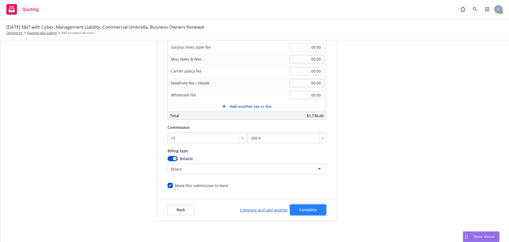
click at [311, 208] on span "Complete" at bounding box center [309, 209] width 18 height 5
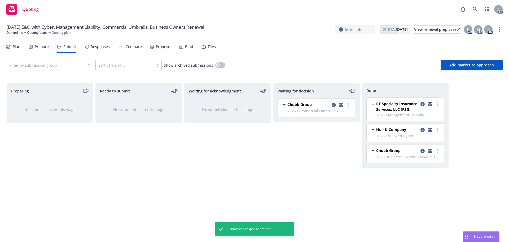
click at [152, 49] on div "Propose" at bounding box center [160, 46] width 20 height 13
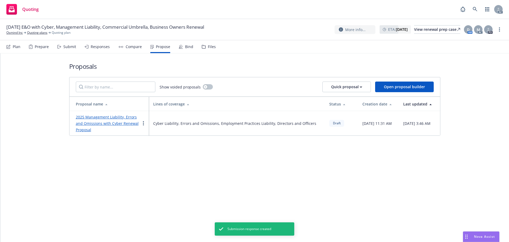
click at [99, 118] on link "2025 Management Liability, Errors and Omissions with Cyber Renewal Proposal" at bounding box center [107, 123] width 63 height 18
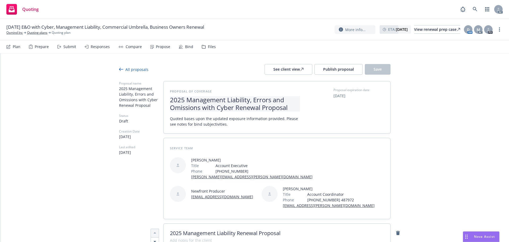
type textarea "x"
click at [232, 106] on span "2025 Management Liability, Errors and Omissions with Cyber Renewal Proposal" at bounding box center [235, 103] width 130 height 15
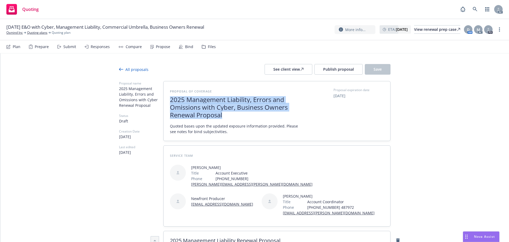
drag, startPoint x: 224, startPoint y: 116, endPoint x: 129, endPoint y: 90, distance: 98.4
copy span "2025 Management Liability, Errors and Omissions with Cyber, Business Owners Ren…"
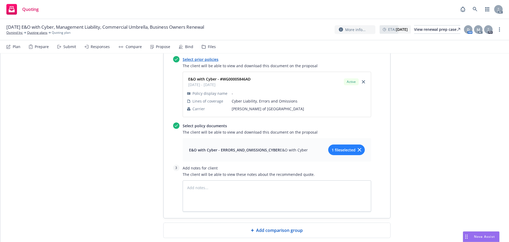
scroll to position [827, 0]
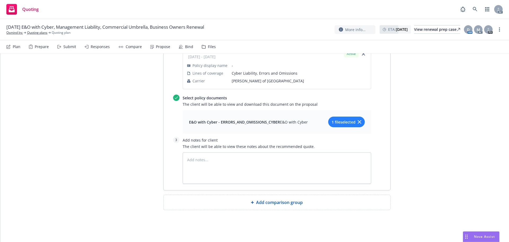
drag, startPoint x: 241, startPoint y: 200, endPoint x: 195, endPoint y: 176, distance: 52.0
click at [240, 200] on div "Add comparison group" at bounding box center [277, 202] width 218 height 6
type textarea "x"
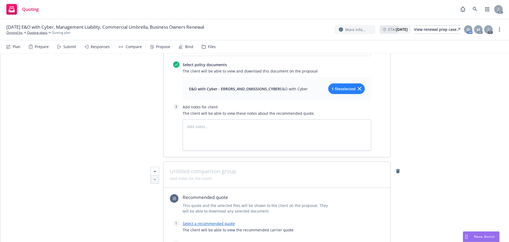
scroll to position [933, 0]
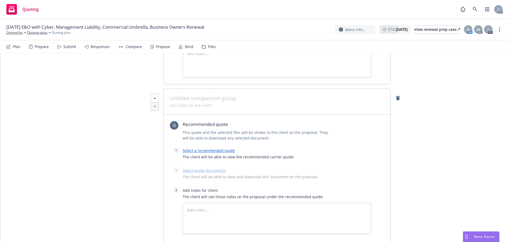
click at [188, 98] on span at bounding box center [277, 98] width 214 height 6
paste span
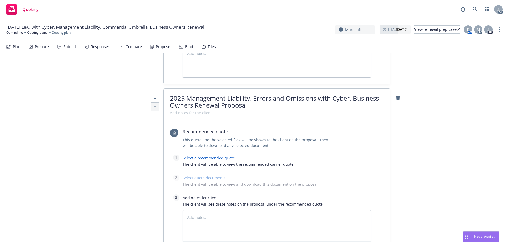
scroll to position [1, 0]
drag, startPoint x: 352, startPoint y: 96, endPoint x: 186, endPoint y: 94, distance: 165.9
click at [186, 94] on div "2025 Management Liability, Errors and Omissions with Cyber, Business Owners Ren…" at bounding box center [277, 105] width 227 height 33
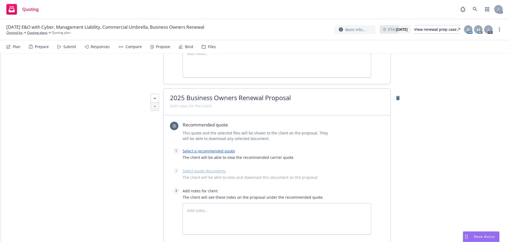
click at [203, 151] on link "Select a recommended quote" at bounding box center [209, 150] width 52 height 5
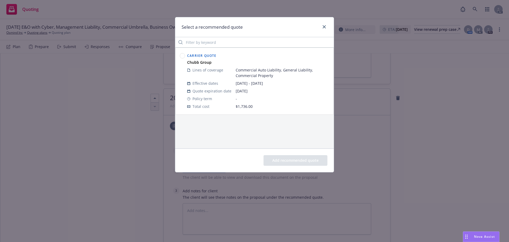
click at [184, 56] on circle at bounding box center [182, 55] width 5 height 5
click at [295, 162] on button "Add recommended quote" at bounding box center [296, 160] width 64 height 11
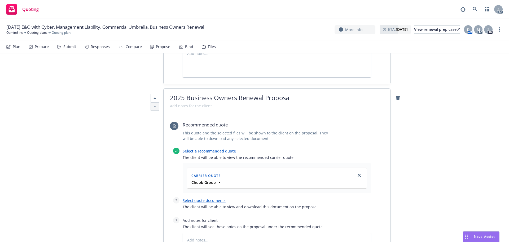
scroll to position [1013, 0]
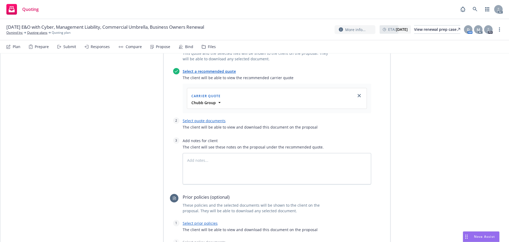
click at [206, 123] on link "Select quote documents" at bounding box center [204, 120] width 43 height 5
type textarea "x"
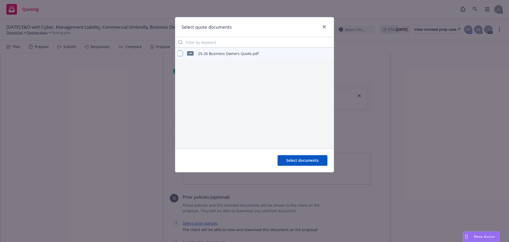
click at [179, 54] on input "checkbox" at bounding box center [180, 53] width 5 height 5
checkbox input "true"
click at [307, 161] on span "Select documents" at bounding box center [303, 160] width 32 height 5
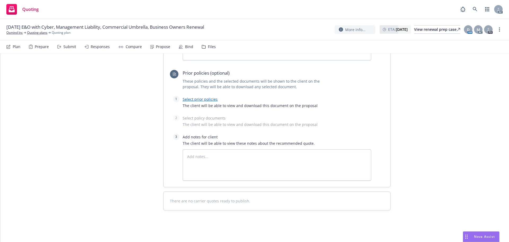
scroll to position [1148, 0]
click at [198, 99] on link "Select prior policies" at bounding box center [200, 98] width 35 height 5
type textarea "x"
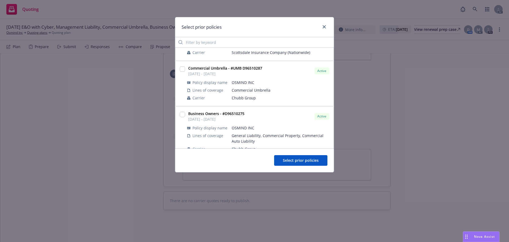
scroll to position [80, 0]
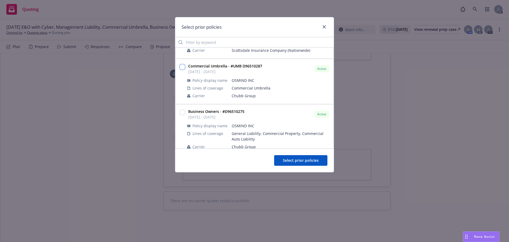
click at [183, 67] on input "checkbox" at bounding box center [182, 66] width 5 height 5
checkbox input "true"
click at [181, 112] on input "checkbox" at bounding box center [182, 112] width 5 height 5
checkbox input "true"
click at [298, 161] on span "Select prior policies" at bounding box center [301, 160] width 36 height 5
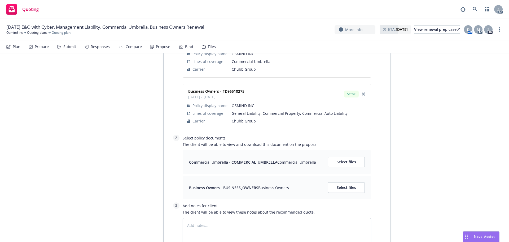
scroll to position [1228, 0]
click at [331, 159] on button "Select files" at bounding box center [346, 161] width 37 height 11
type textarea "x"
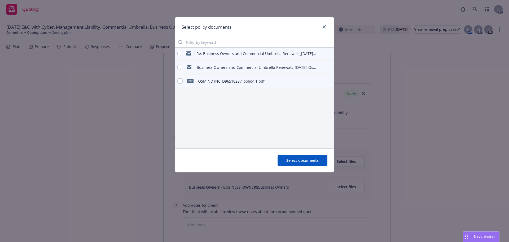
click at [183, 81] on div "pdf OSMIND INC_D96510287_policy_1.pdf" at bounding box center [221, 80] width 87 height 11
click at [180, 84] on div "pdf OSMIND INC_D96510287_policy_1.pdf" at bounding box center [221, 80] width 87 height 11
click at [180, 82] on input "checkbox" at bounding box center [180, 80] width 5 height 5
checkbox input "true"
click at [304, 161] on span "Select documents" at bounding box center [303, 160] width 32 height 5
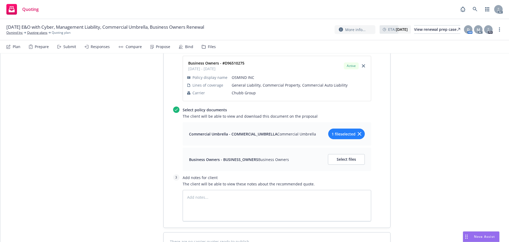
scroll to position [1281, 0]
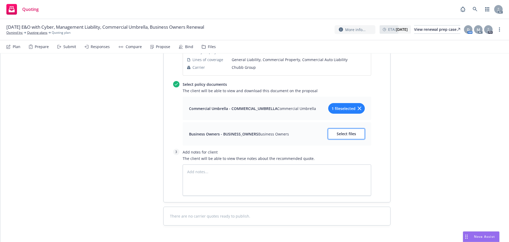
click at [338, 133] on span "Select files" at bounding box center [346, 133] width 19 height 5
type textarea "x"
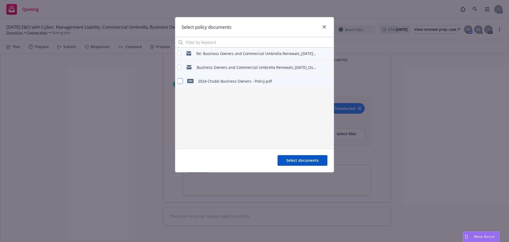
click at [180, 82] on input "checkbox" at bounding box center [180, 80] width 5 height 5
checkbox input "true"
click at [301, 164] on button "Select documents" at bounding box center [303, 160] width 50 height 11
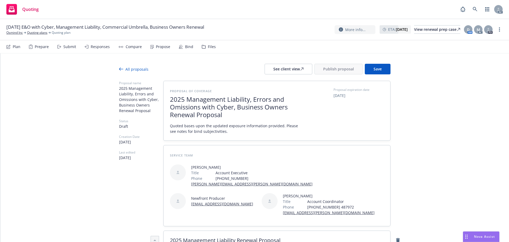
scroll to position [0, 0]
click at [292, 70] on div "See client view" at bounding box center [289, 69] width 30 height 10
type textarea "x"
